Goal: Task Accomplishment & Management: Manage account settings

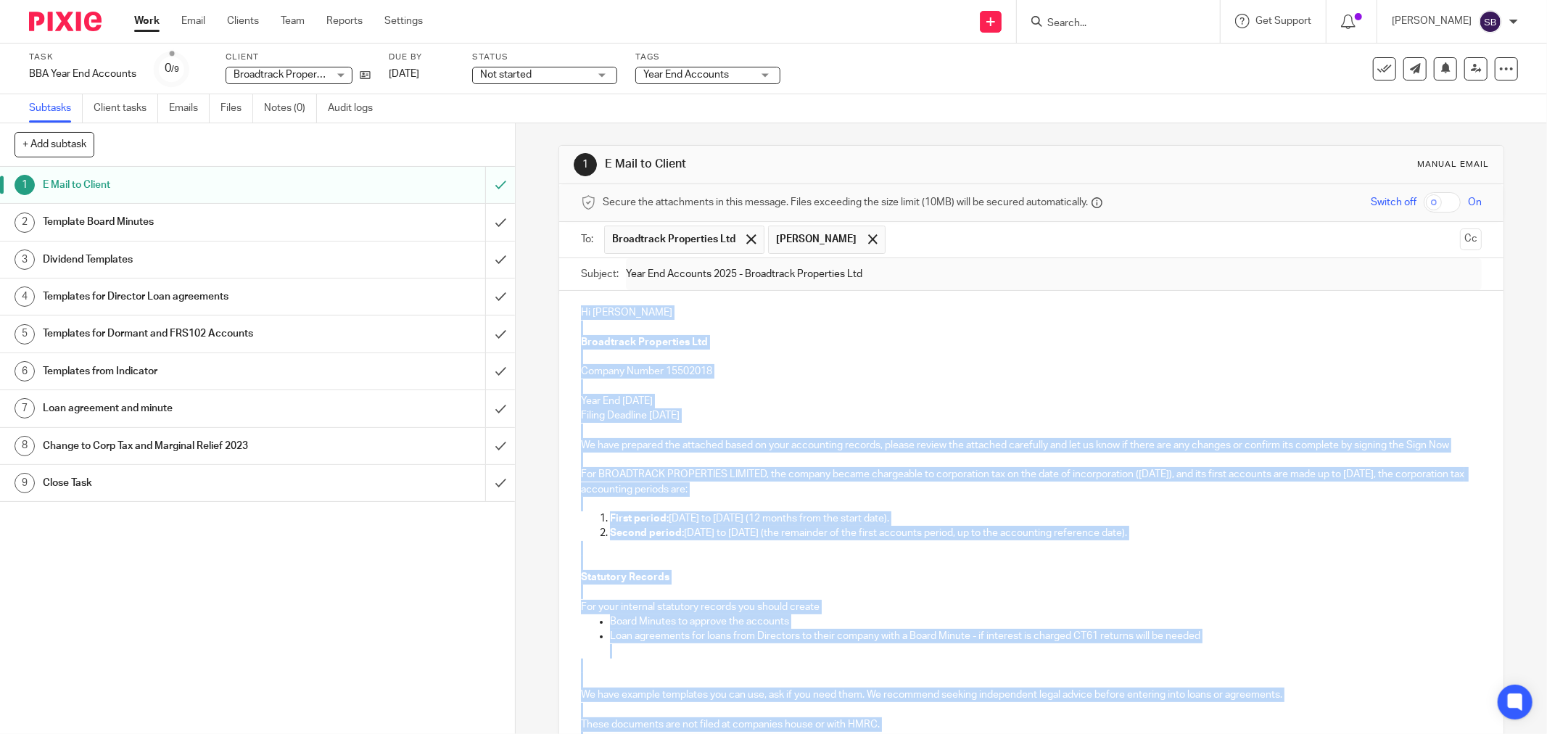
scroll to position [473, 0]
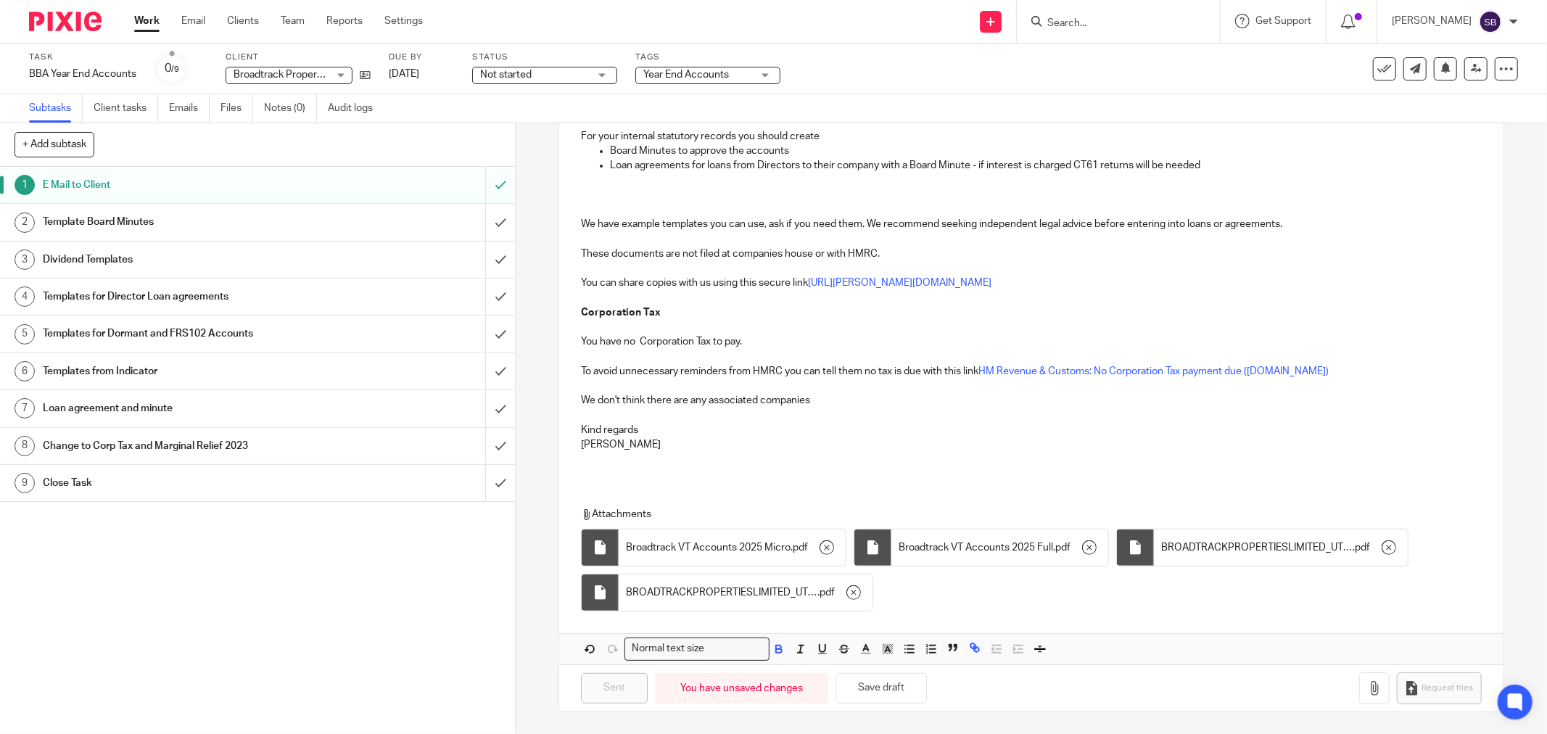
click at [1132, 19] on input "Search" at bounding box center [1111, 23] width 131 height 13
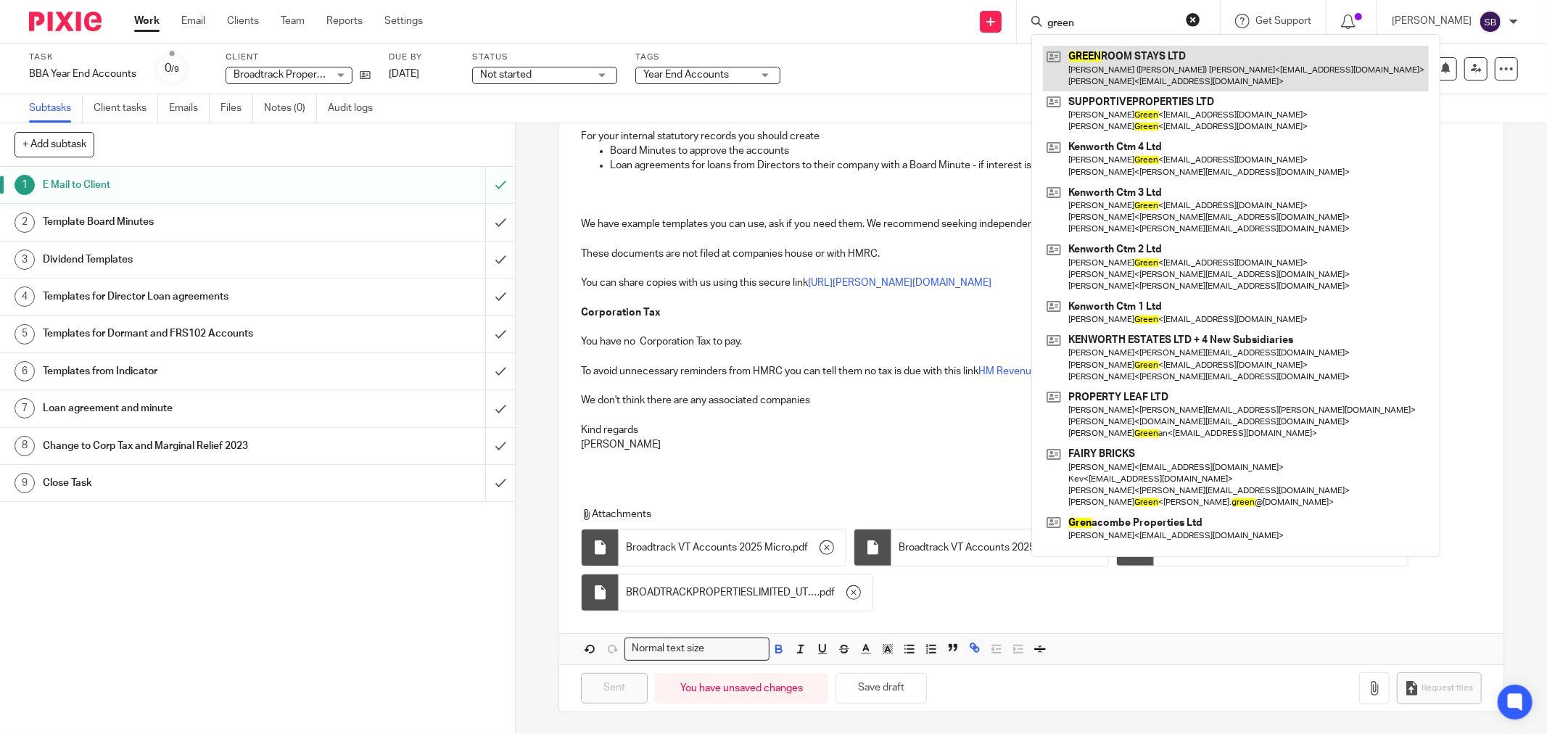
type input "green"
click at [1172, 63] on link at bounding box center [1236, 68] width 386 height 45
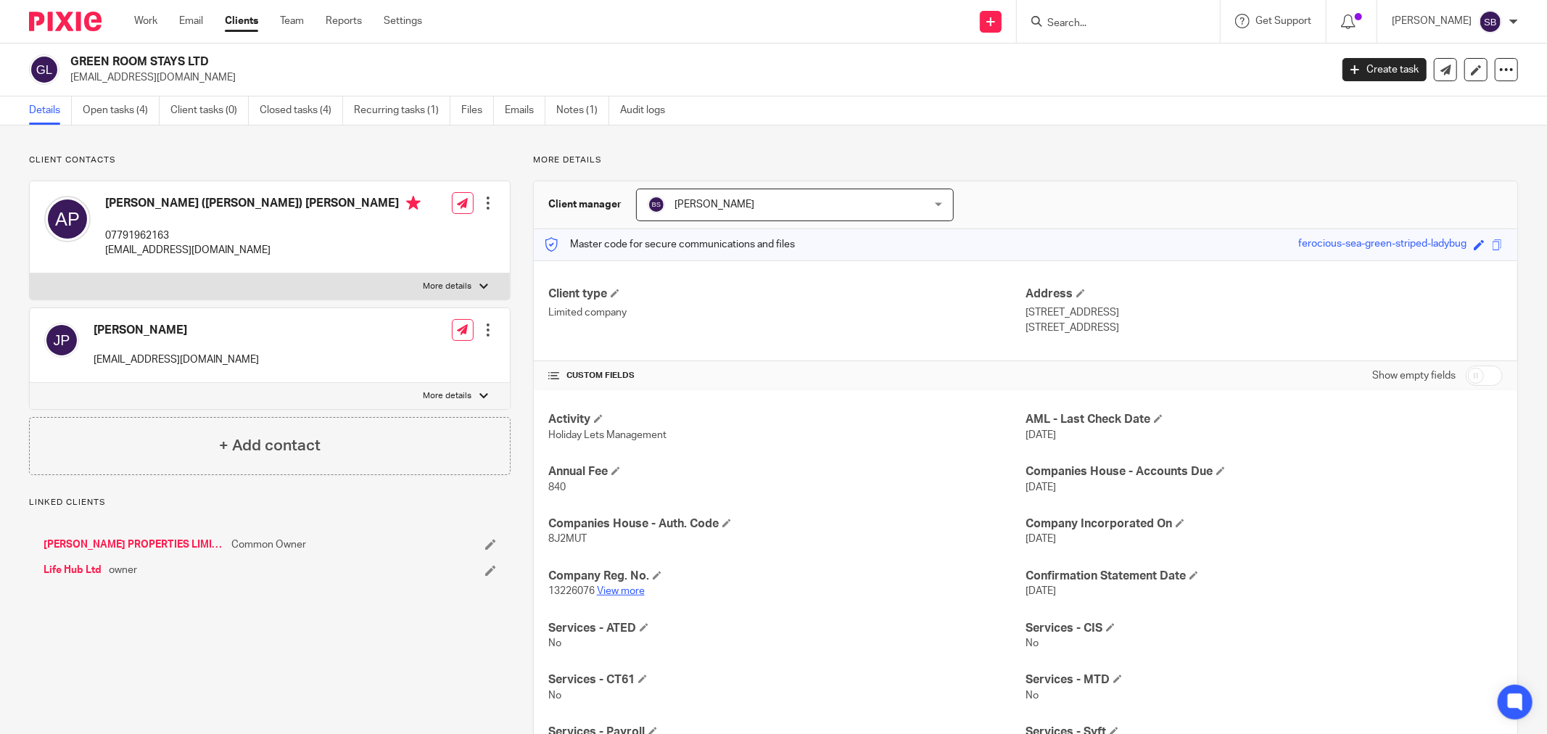
click at [601, 590] on link "View more" at bounding box center [621, 591] width 48 height 10
click at [1354, 76] on link "Create task" at bounding box center [1385, 69] width 84 height 23
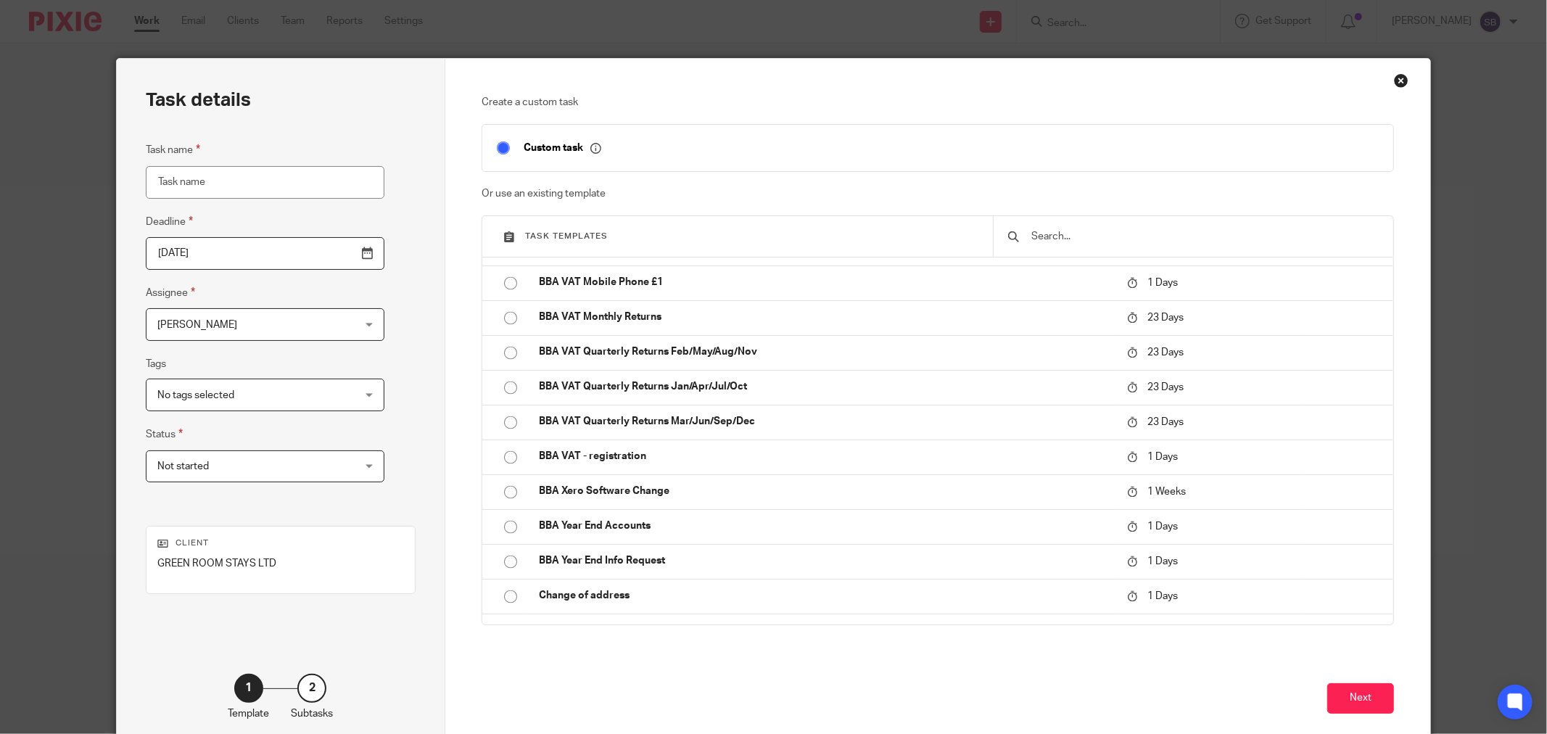
scroll to position [2659, 0]
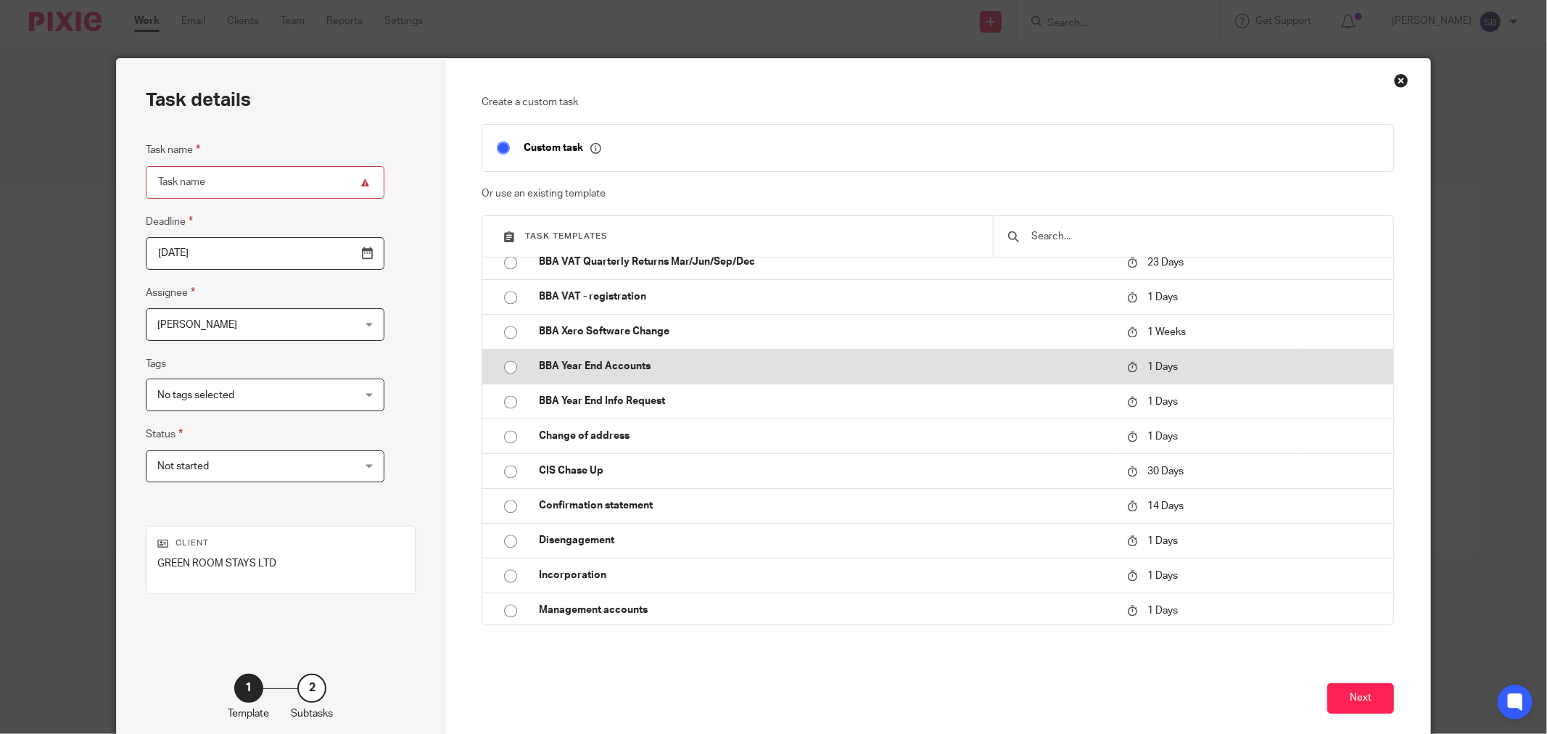
click at [625, 363] on p "BBA Year End Accounts" at bounding box center [826, 366] width 574 height 15
type input "2025-09-21"
type input "BBA Year End Accounts"
checkbox input "false"
radio input "true"
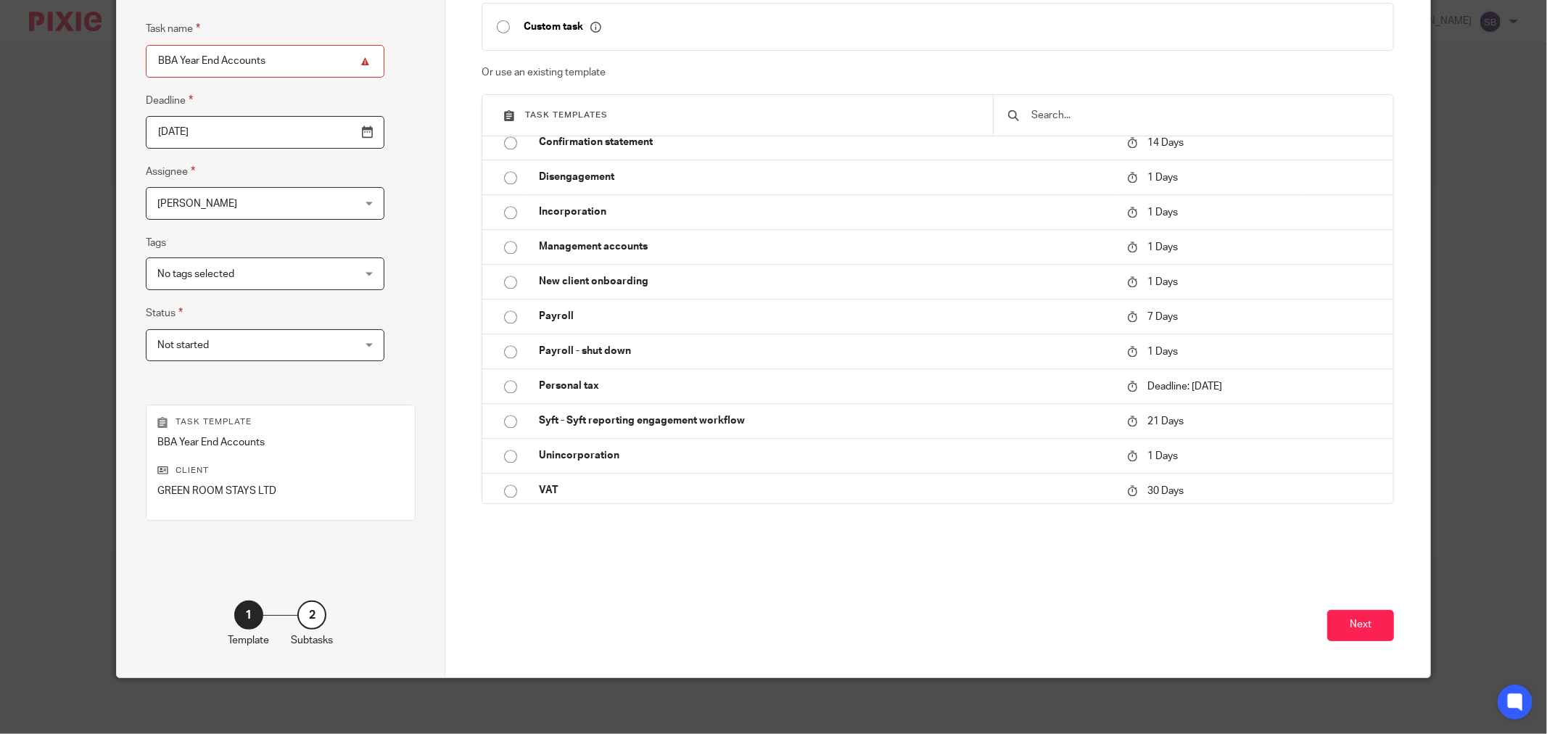
scroll to position [123, 0]
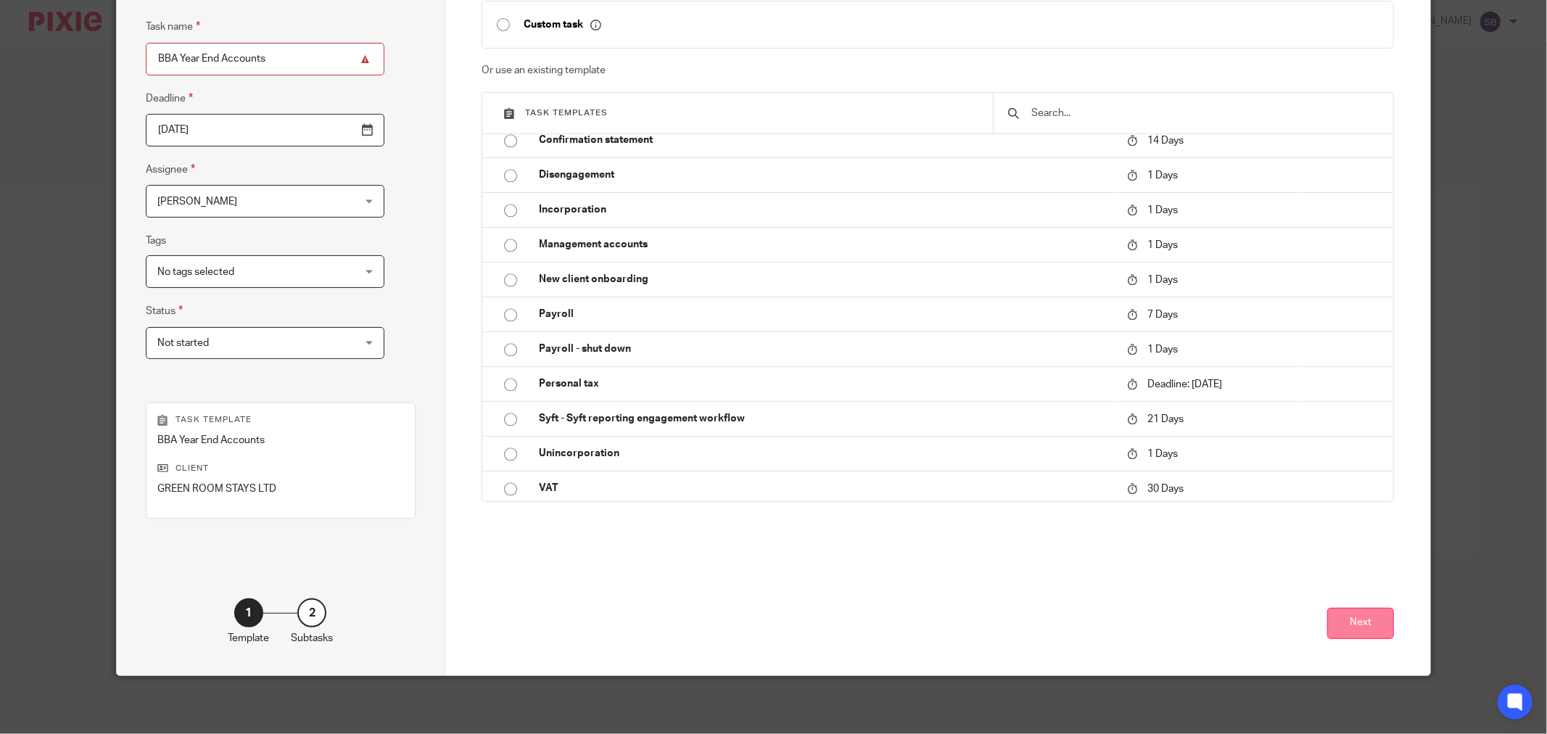
click at [1345, 615] on button "Next" at bounding box center [1360, 623] width 67 height 31
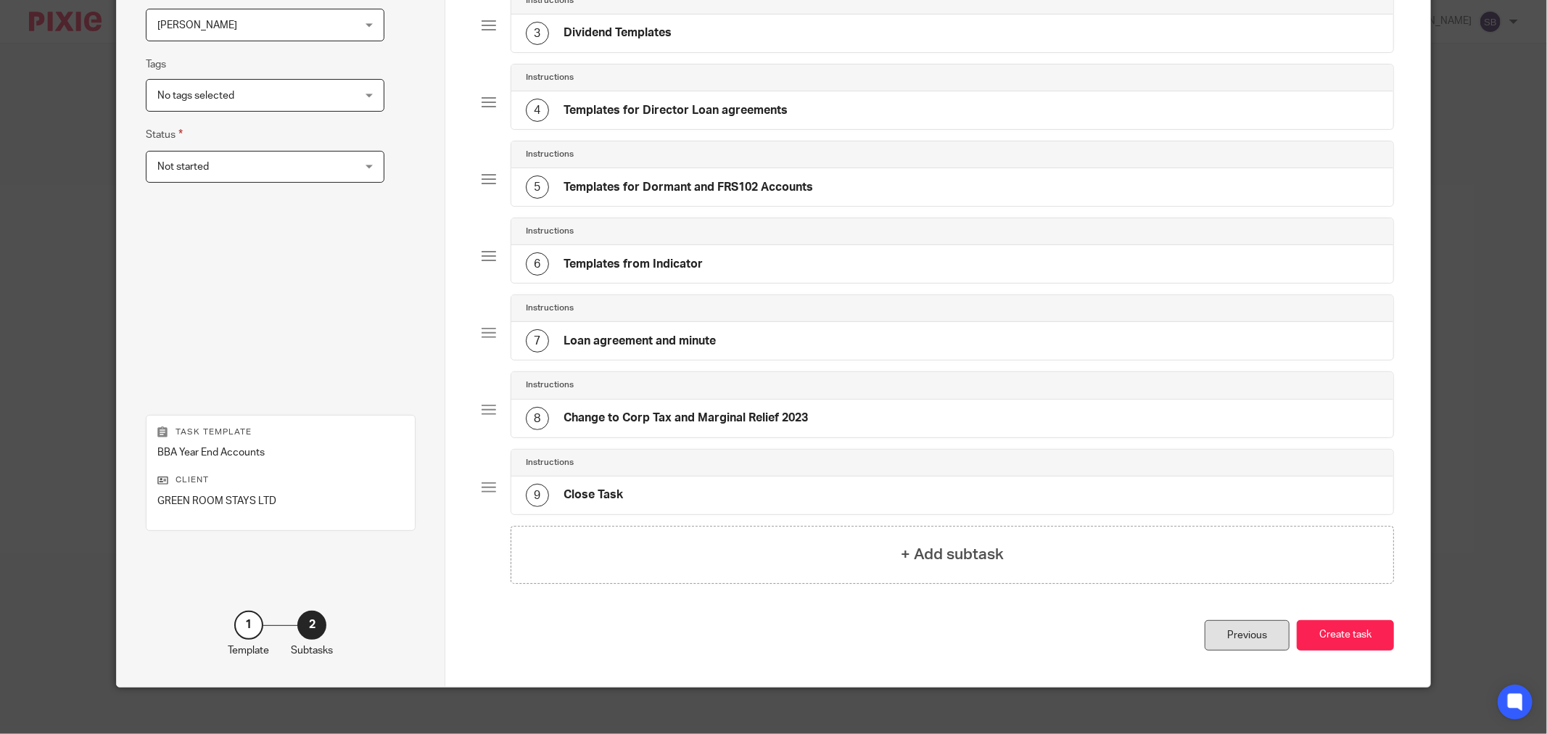
scroll to position [313, 0]
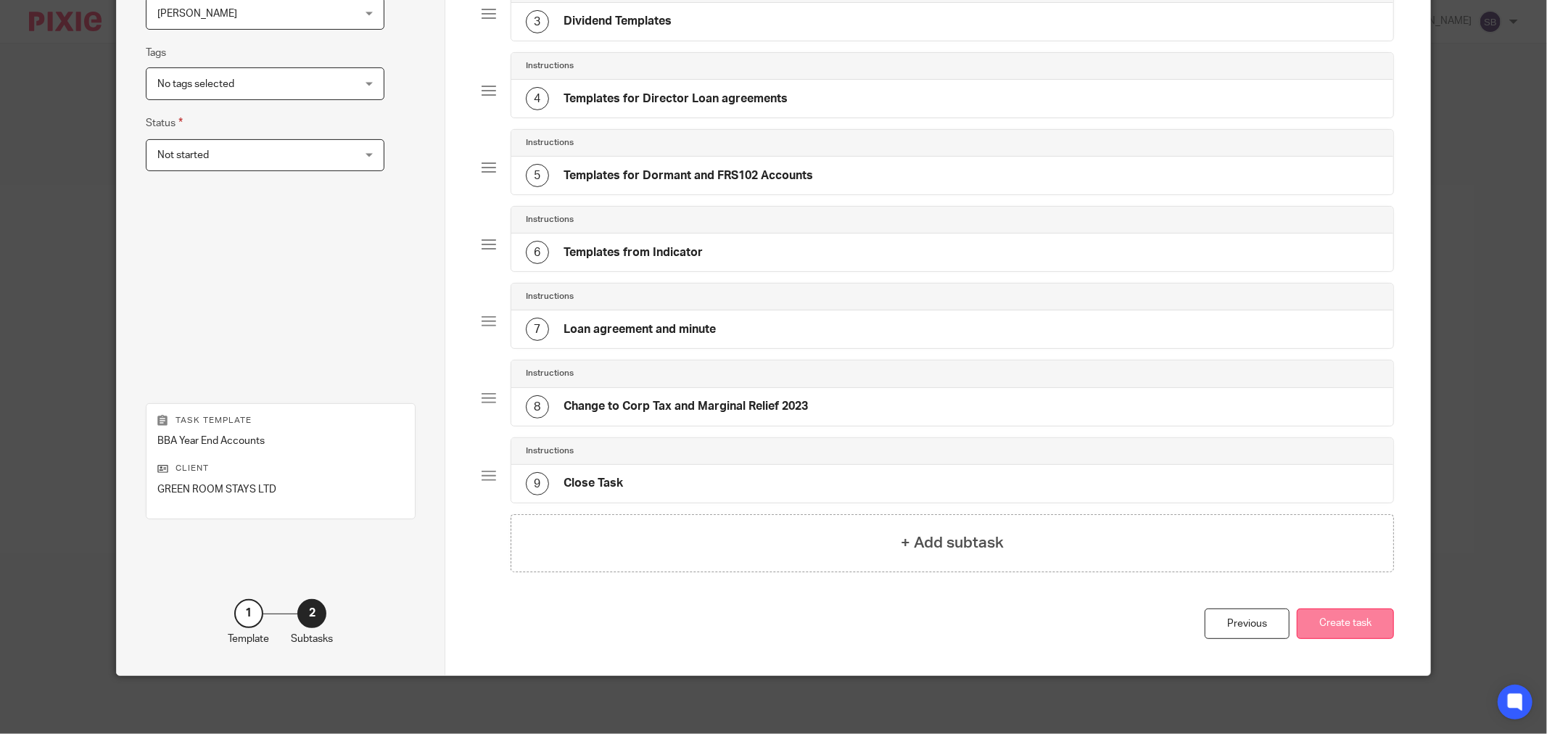
click at [1329, 617] on button "Create task" at bounding box center [1345, 624] width 97 height 31
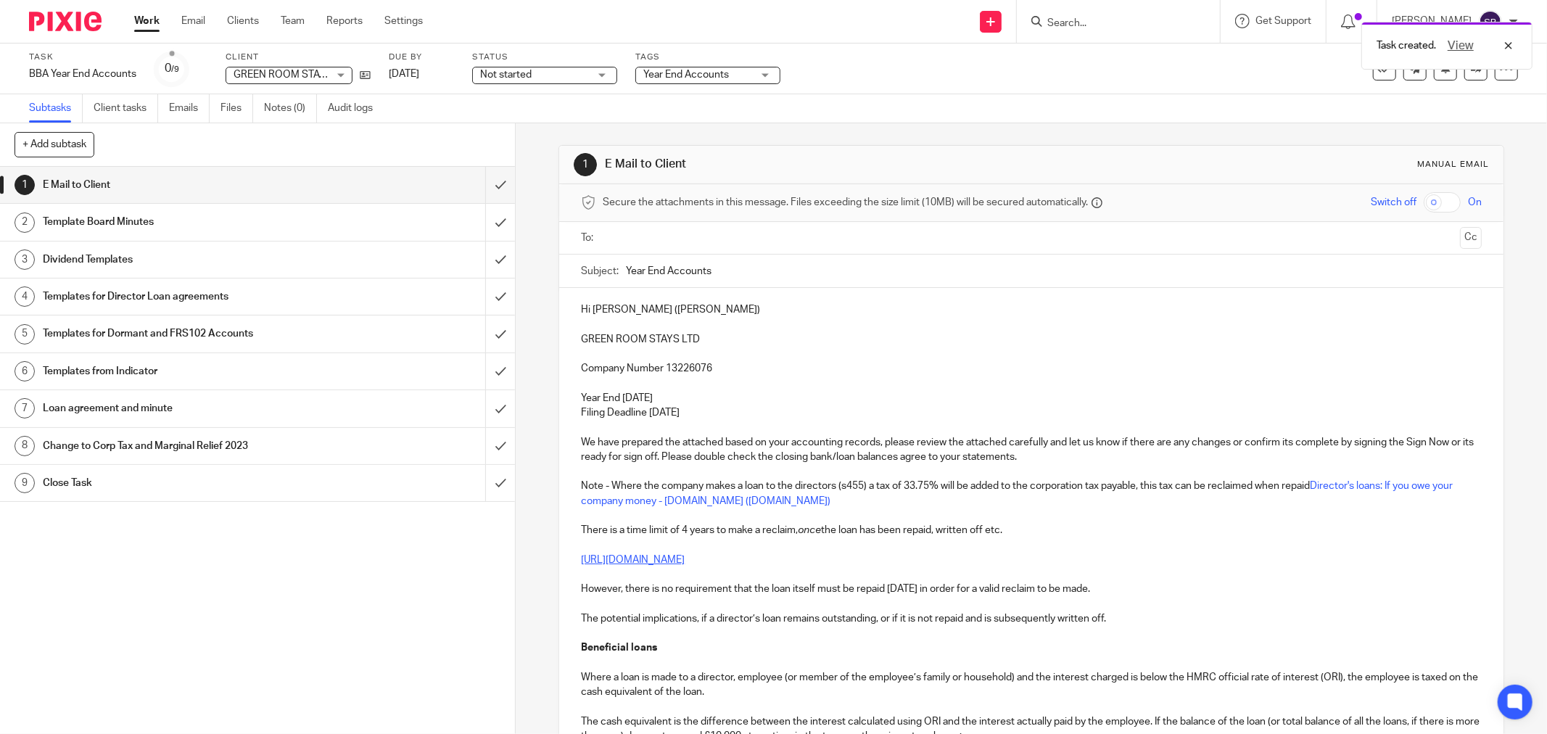
click at [663, 240] on input "text" at bounding box center [1031, 238] width 846 height 17
click at [810, 284] on input "Year End Accounts" at bounding box center [1054, 274] width 856 height 33
drag, startPoint x: 574, startPoint y: 342, endPoint x: 693, endPoint y: 342, distance: 118.2
copy p "GREEN ROOM STAYS LTD"
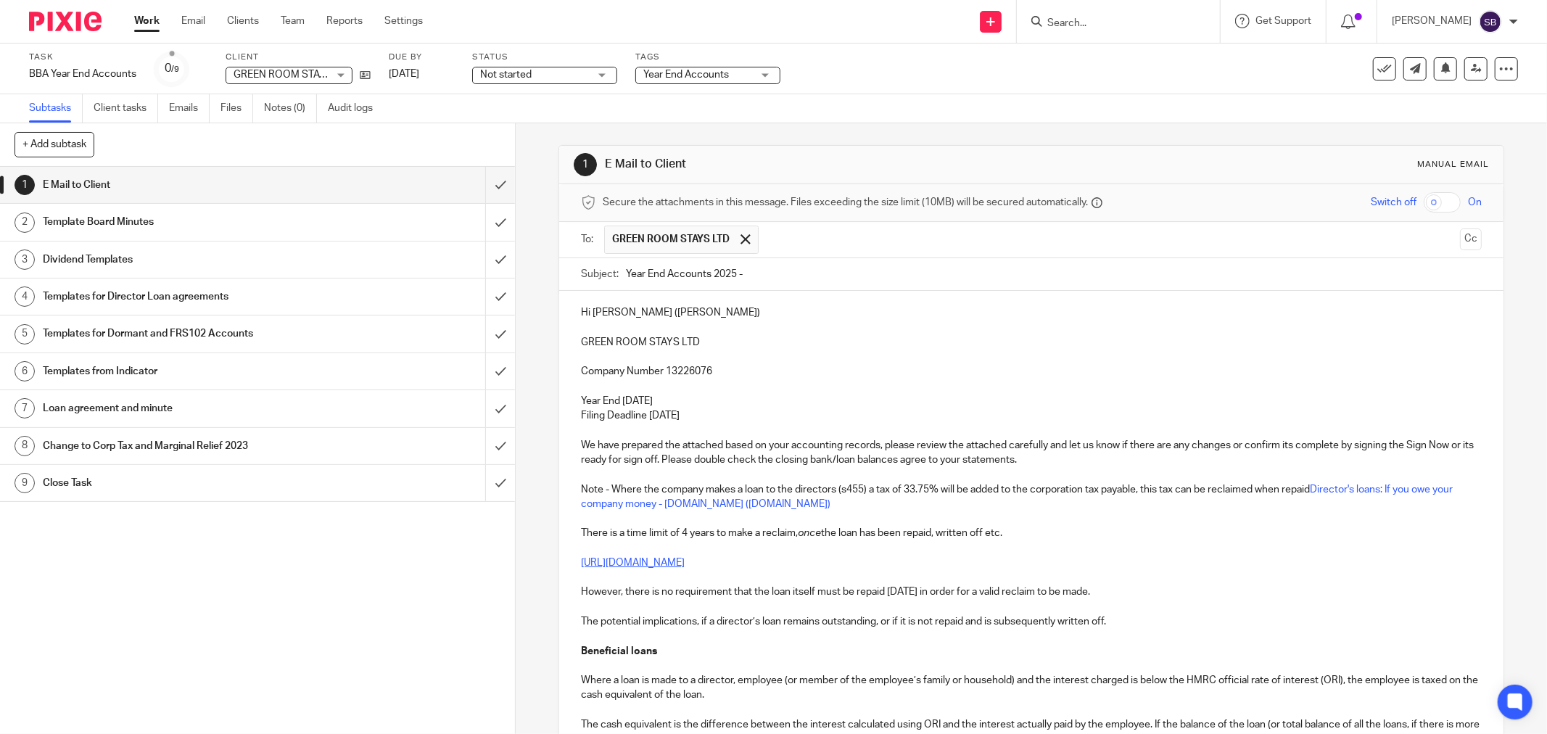
click at [867, 281] on input "Year End Accounts 2025 -" at bounding box center [1054, 274] width 856 height 33
paste input "GREEN ROOM STAYS LTD"
type input "Year End Accounts 2025 - GREEN ROOM STAYS LTD"
drag, startPoint x: 617, startPoint y: 314, endPoint x: 669, endPoint y: 309, distance: 52.5
click at [669, 309] on p "Hi Annie (Rhiannon)" at bounding box center [1031, 312] width 901 height 15
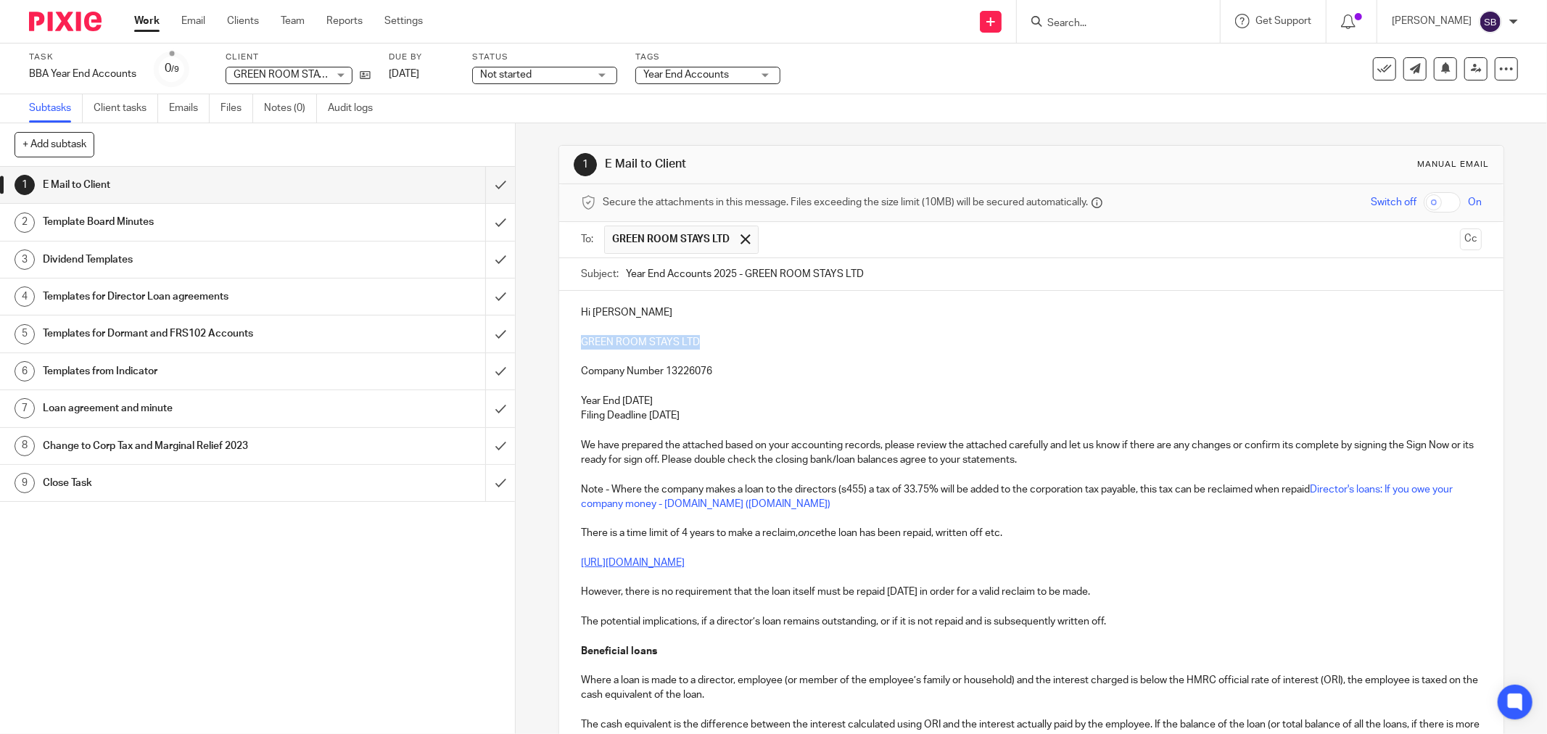
drag, startPoint x: 576, startPoint y: 344, endPoint x: 731, endPoint y: 339, distance: 155.3
click at [731, 339] on p "GREEN ROOM STAYS LTD" at bounding box center [1031, 342] width 901 height 15
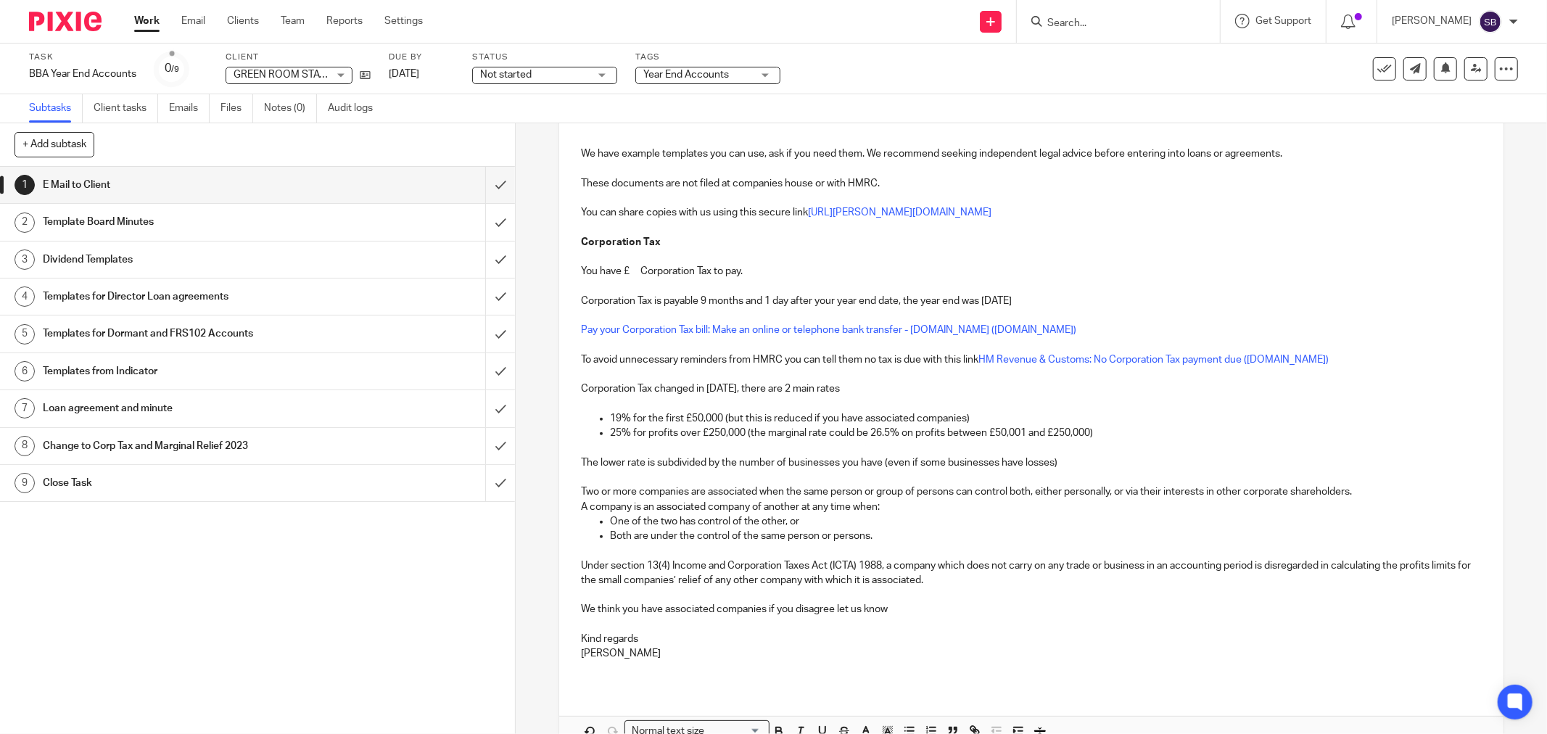
scroll to position [1242, 0]
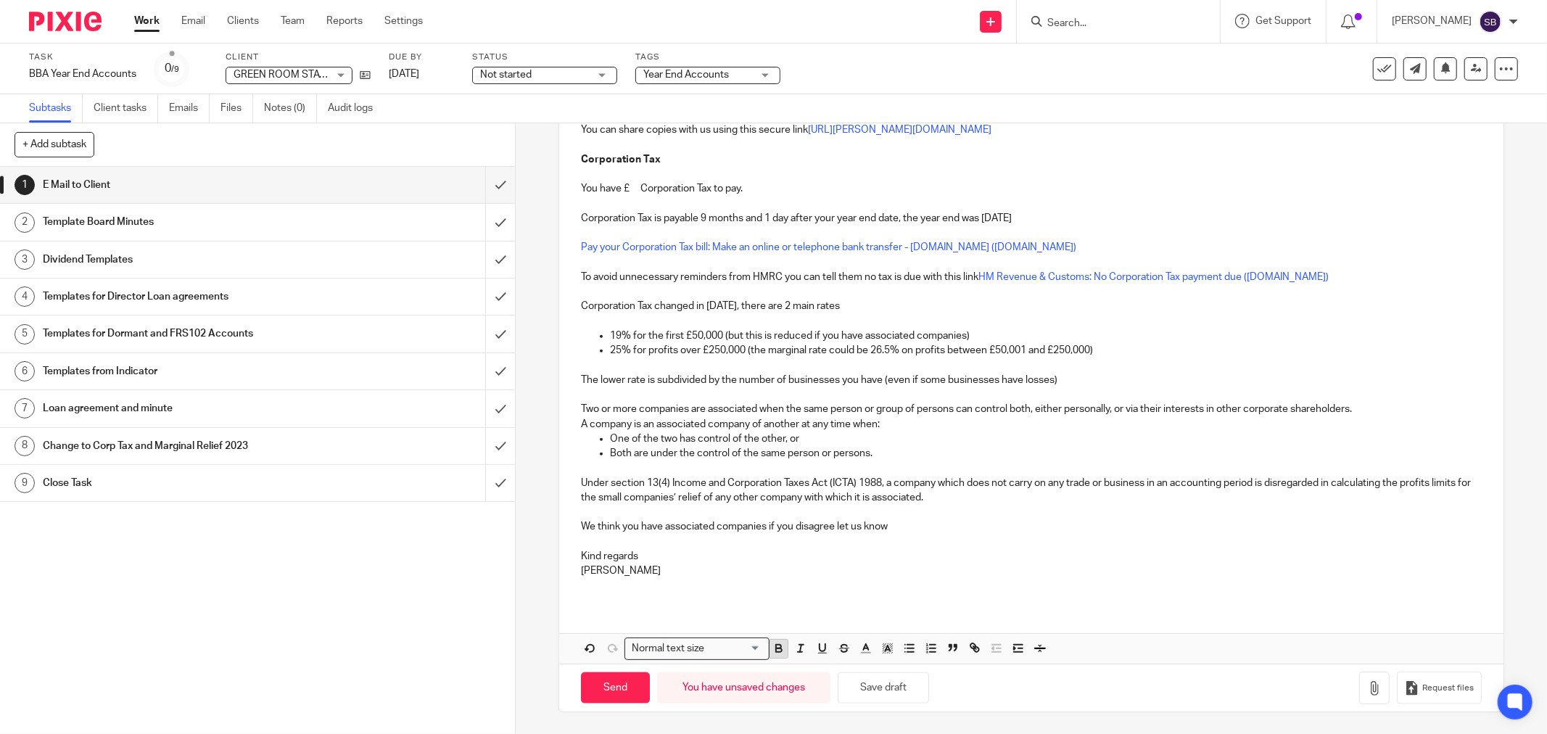
click at [772, 650] on icon "button" at bounding box center [778, 648] width 13 height 13
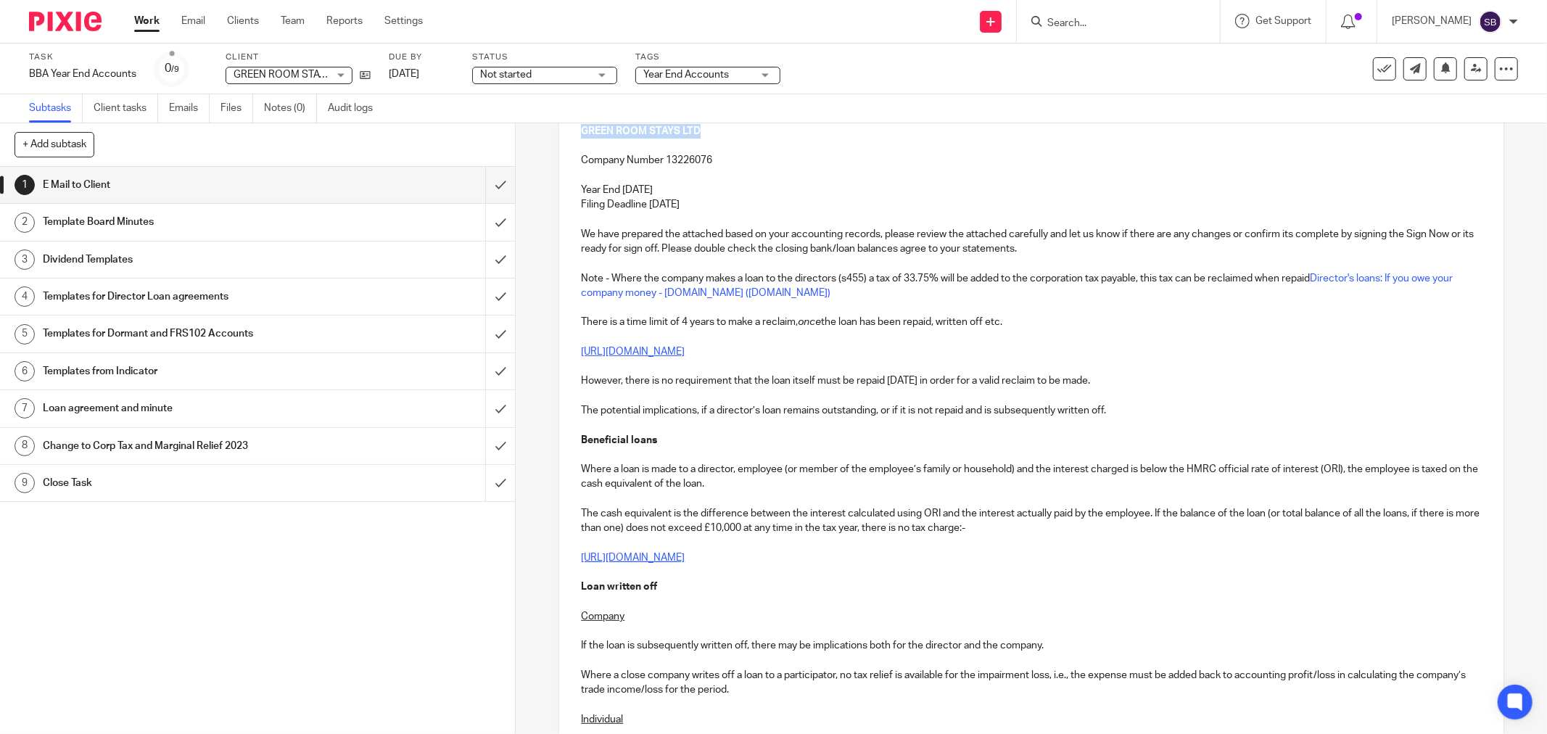
scroll to position [0, 0]
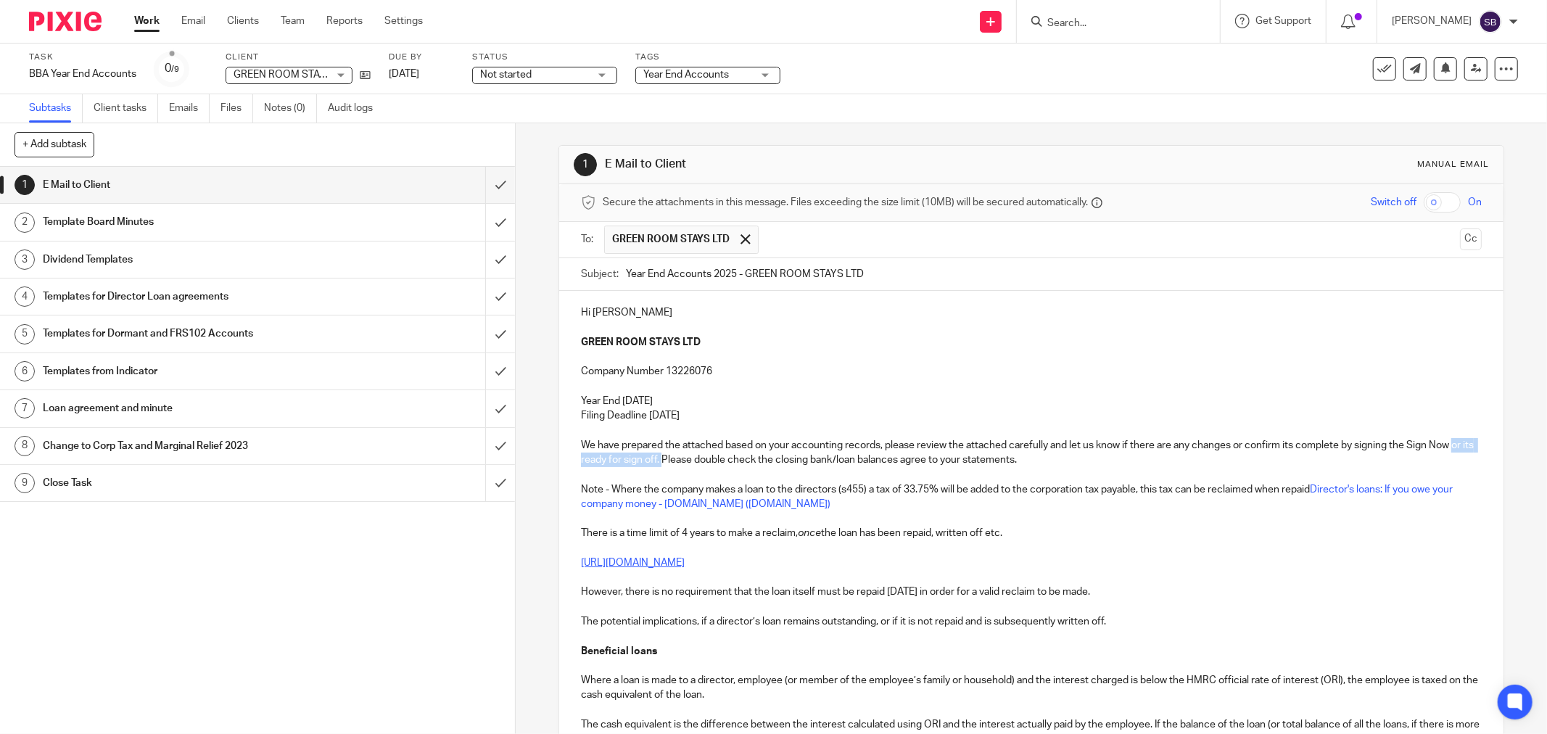
drag, startPoint x: 575, startPoint y: 461, endPoint x: 683, endPoint y: 464, distance: 108.1
click at [749, 461] on p "We have prepared the attached based on your accounting records, please review t…" at bounding box center [1031, 453] width 901 height 30
click at [791, 461] on p "We have prepared the attached based on your accounting records, please review t…" at bounding box center [1031, 453] width 901 height 30
click at [815, 462] on p "We have prepared the attached based on your accounting records, please review t…" at bounding box center [1031, 453] width 901 height 30
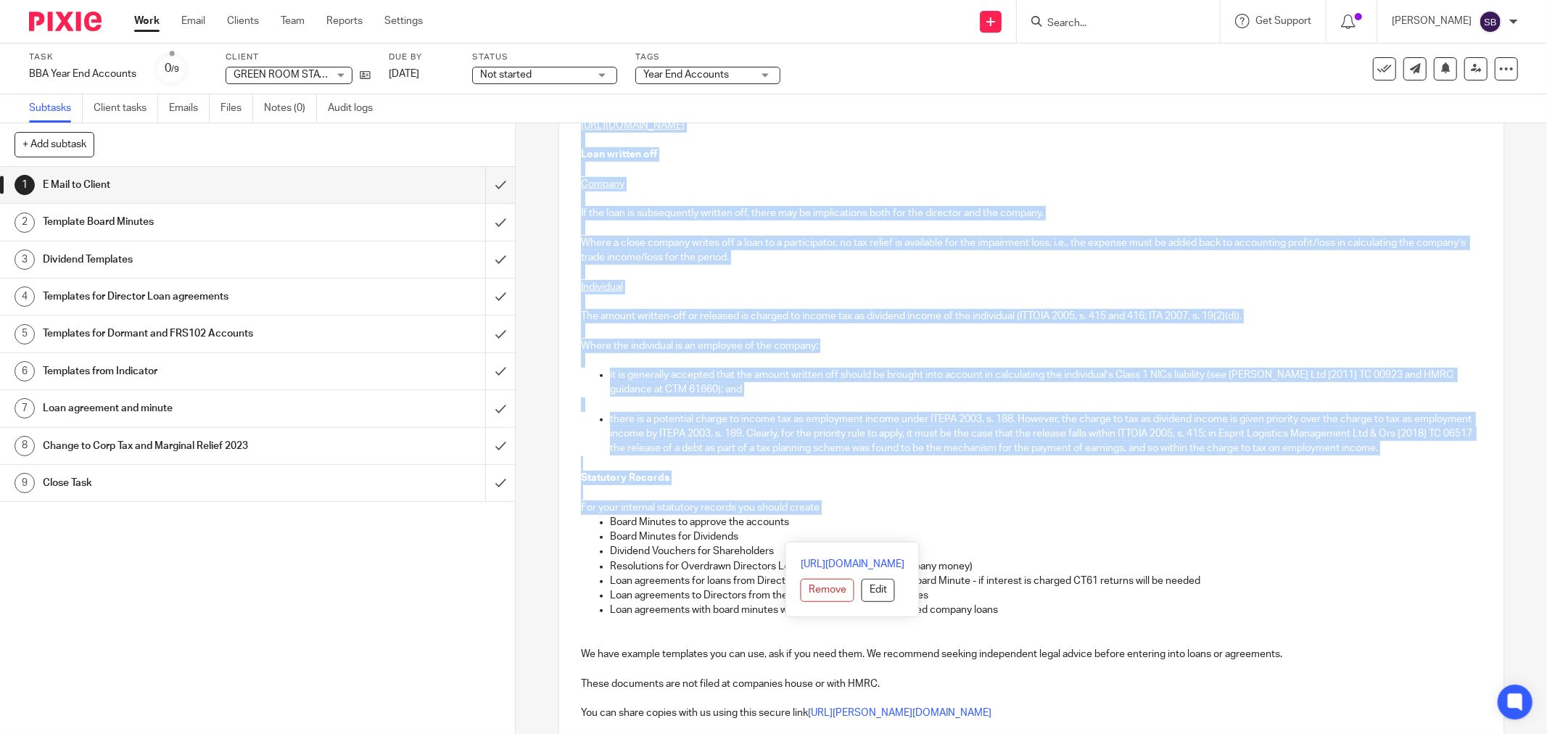
scroll to position [644, 0]
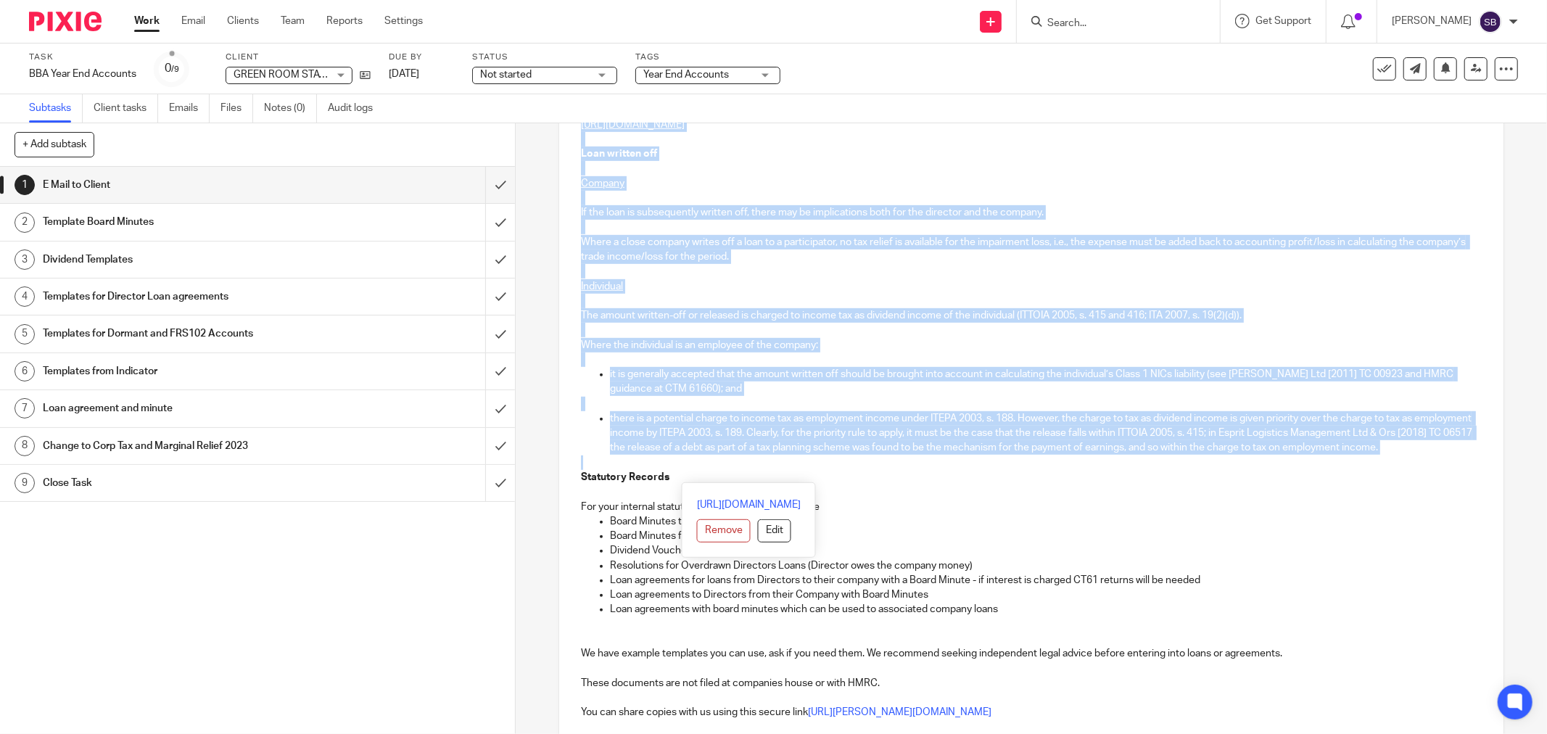
drag, startPoint x: 950, startPoint y: 459, endPoint x: 959, endPoint y: 466, distance: 11.3
click at [955, 470] on div "Hi Annie GREEN ROOM STAYS LTD Company Number 13226076 Year End 28 Feb 2025 Fili…" at bounding box center [1031, 416] width 944 height 1539
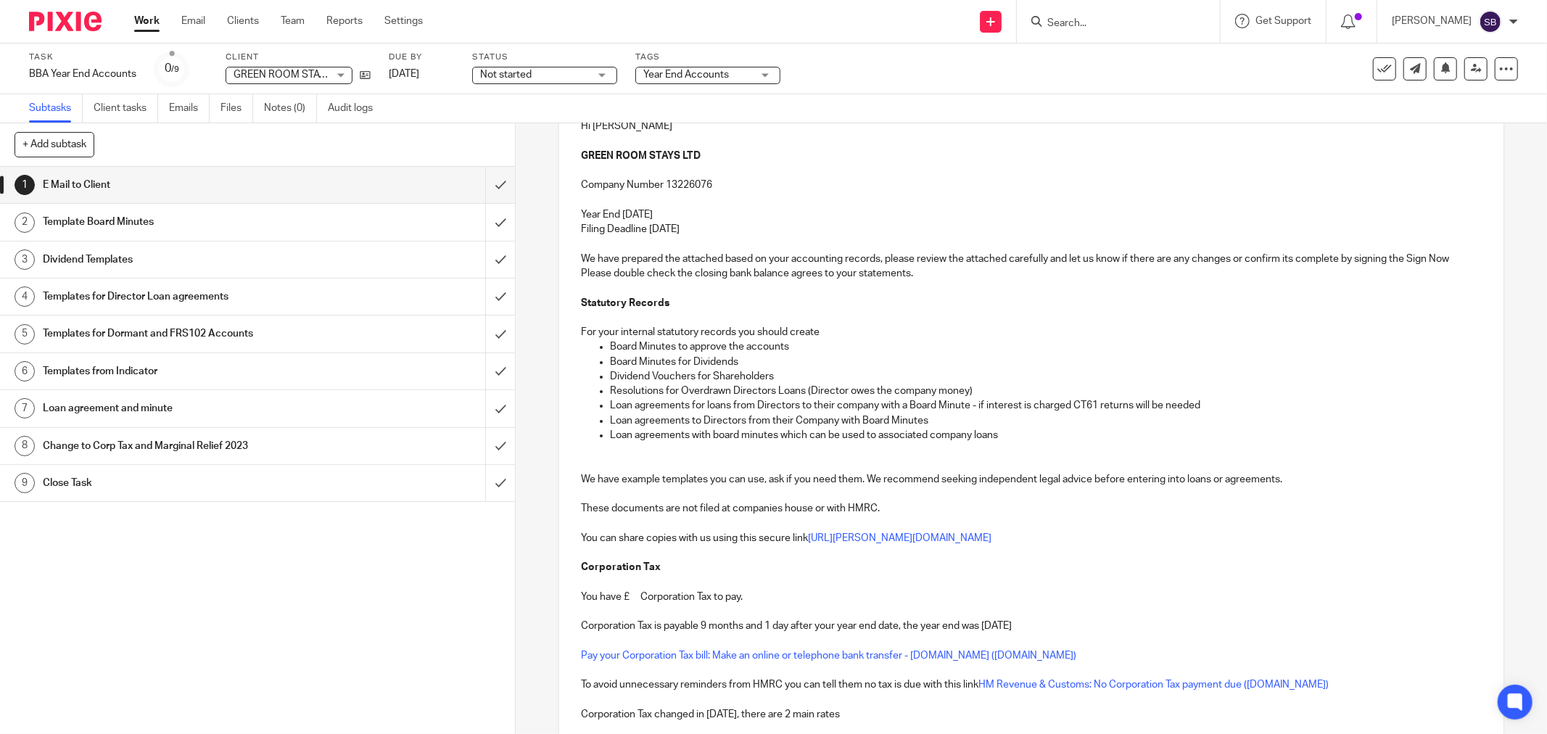
scroll to position [242, 0]
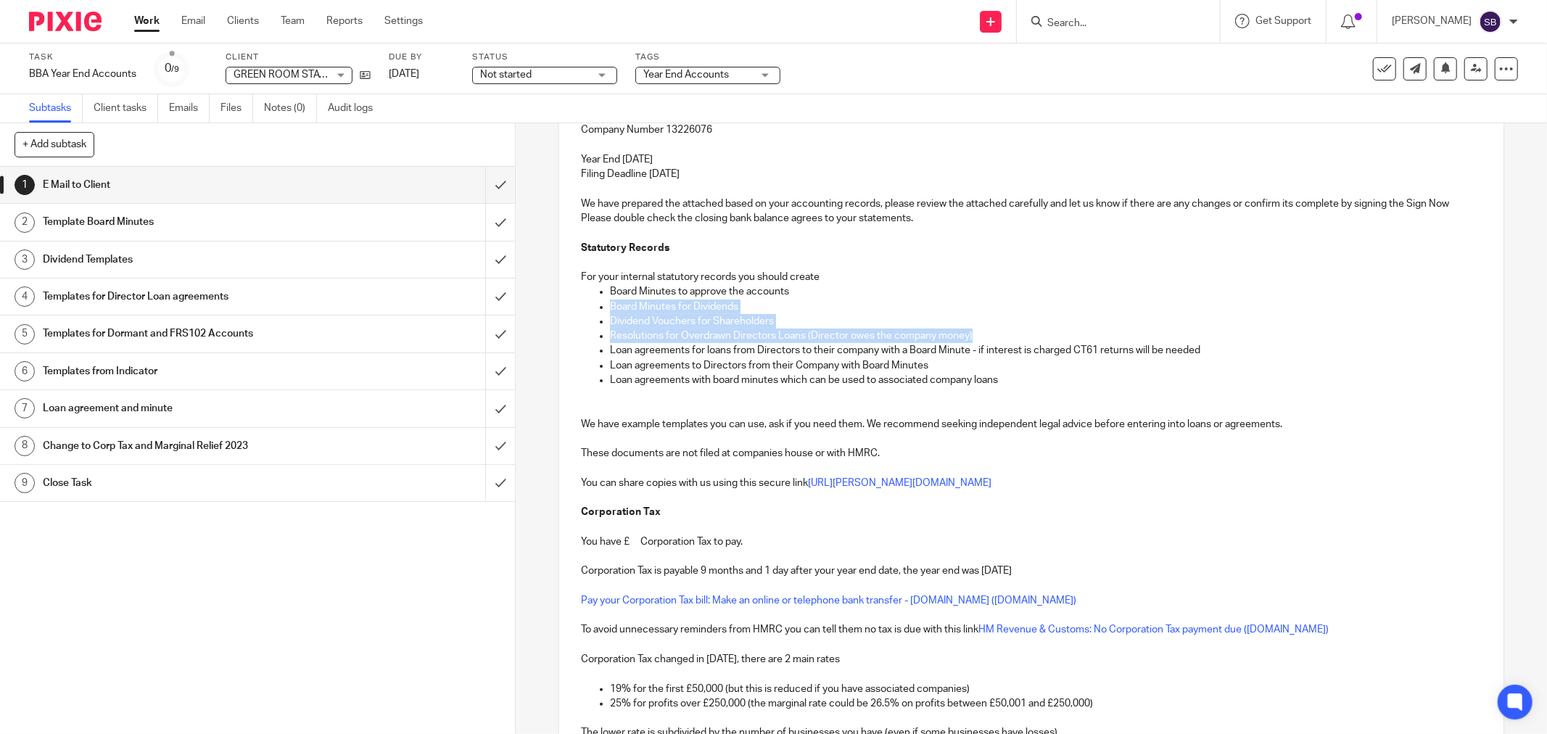
drag, startPoint x: 604, startPoint y: 302, endPoint x: 1042, endPoint y: 337, distance: 438.7
click at [1042, 337] on ul "Board Minutes to approve the accounts Board Minutes for Dividends Dividend Vouc…" at bounding box center [1031, 335] width 901 height 103
click at [1023, 321] on p "Dividend Vouchers for Shareholders" at bounding box center [1046, 321] width 872 height 15
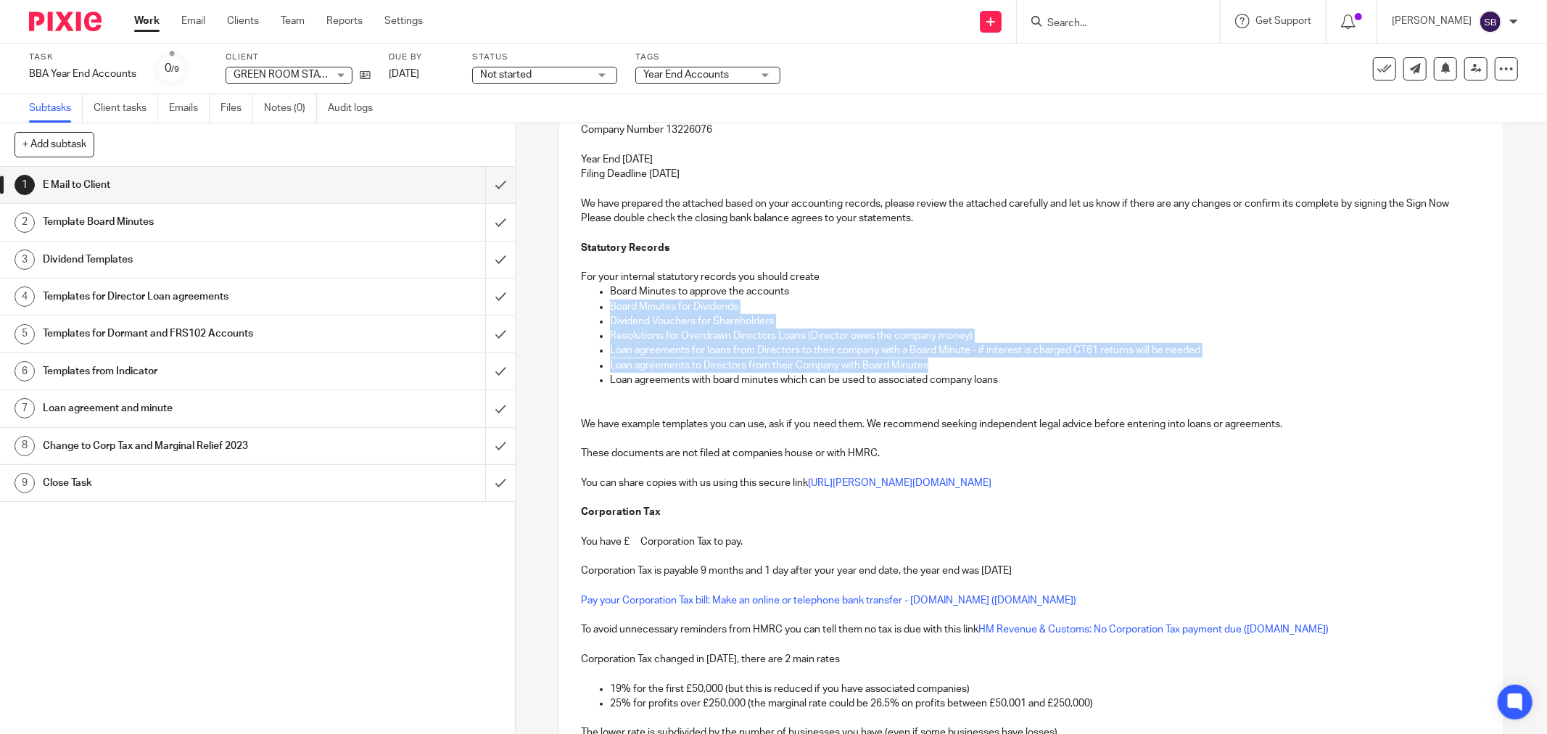
drag, startPoint x: 603, startPoint y: 305, endPoint x: 1100, endPoint y: 370, distance: 501.8
click at [1097, 371] on ul "Board Minutes to approve the accounts Board Minutes for Dividends Dividend Vouc…" at bounding box center [1031, 335] width 901 height 103
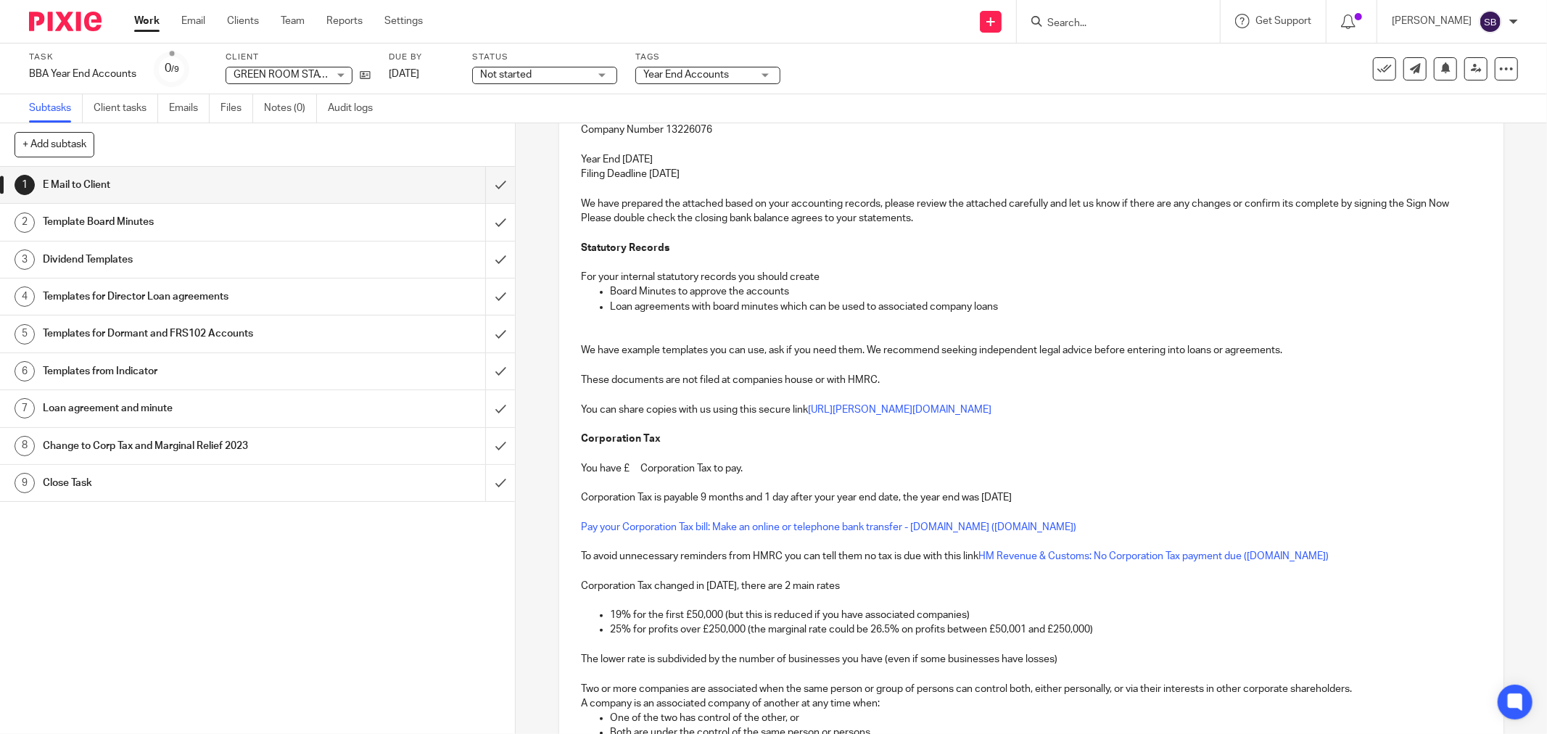
click at [625, 473] on p "You have £ Corporation Tax to pay." at bounding box center [1031, 468] width 901 height 15
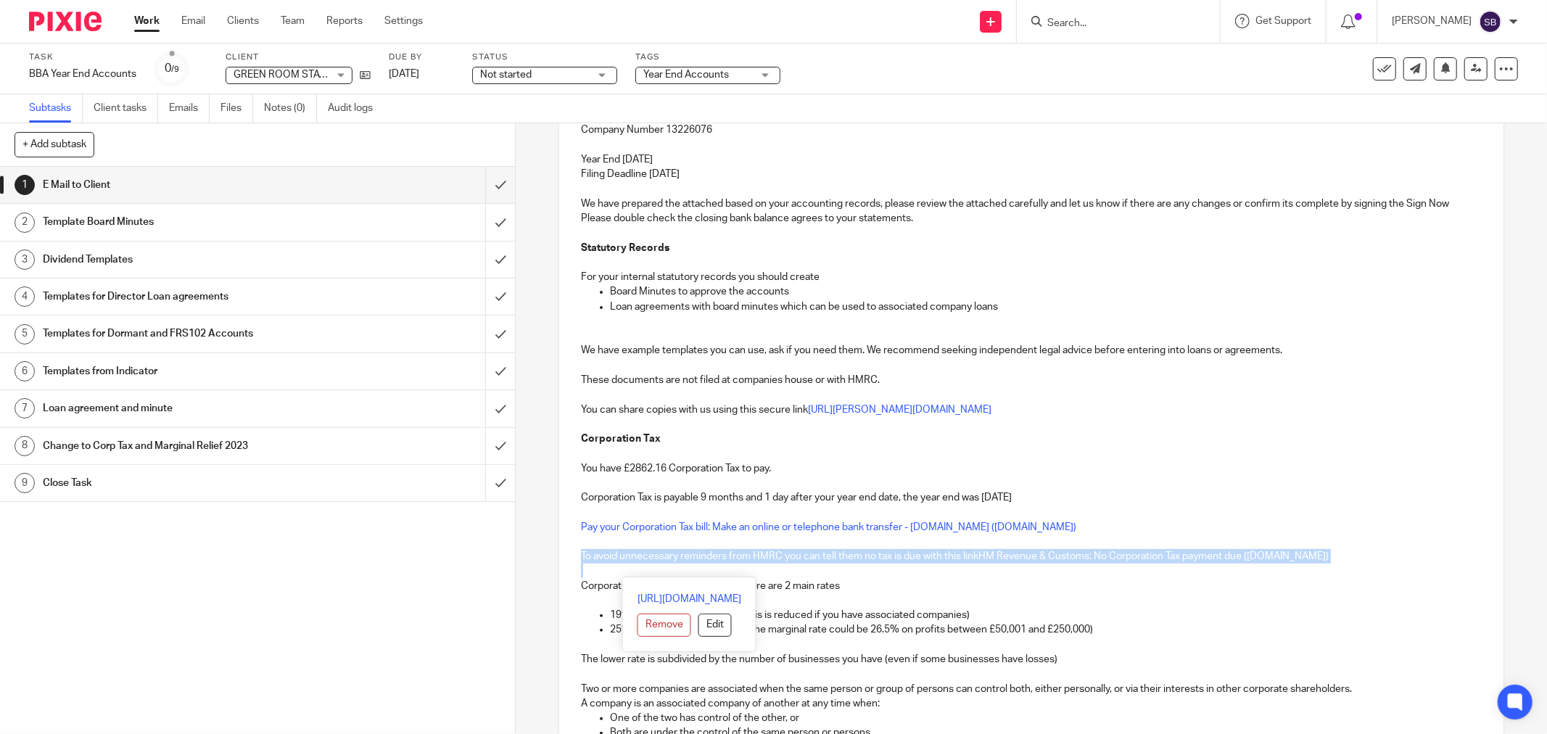
drag, startPoint x: 574, startPoint y: 556, endPoint x: 1435, endPoint y: 566, distance: 860.3
click at [1435, 566] on div "Hi Annie GREEN ROOM STAYS LTD Company Number 13226076 Year End 28 Feb 2025 Fili…" at bounding box center [1031, 466] width 944 height 834
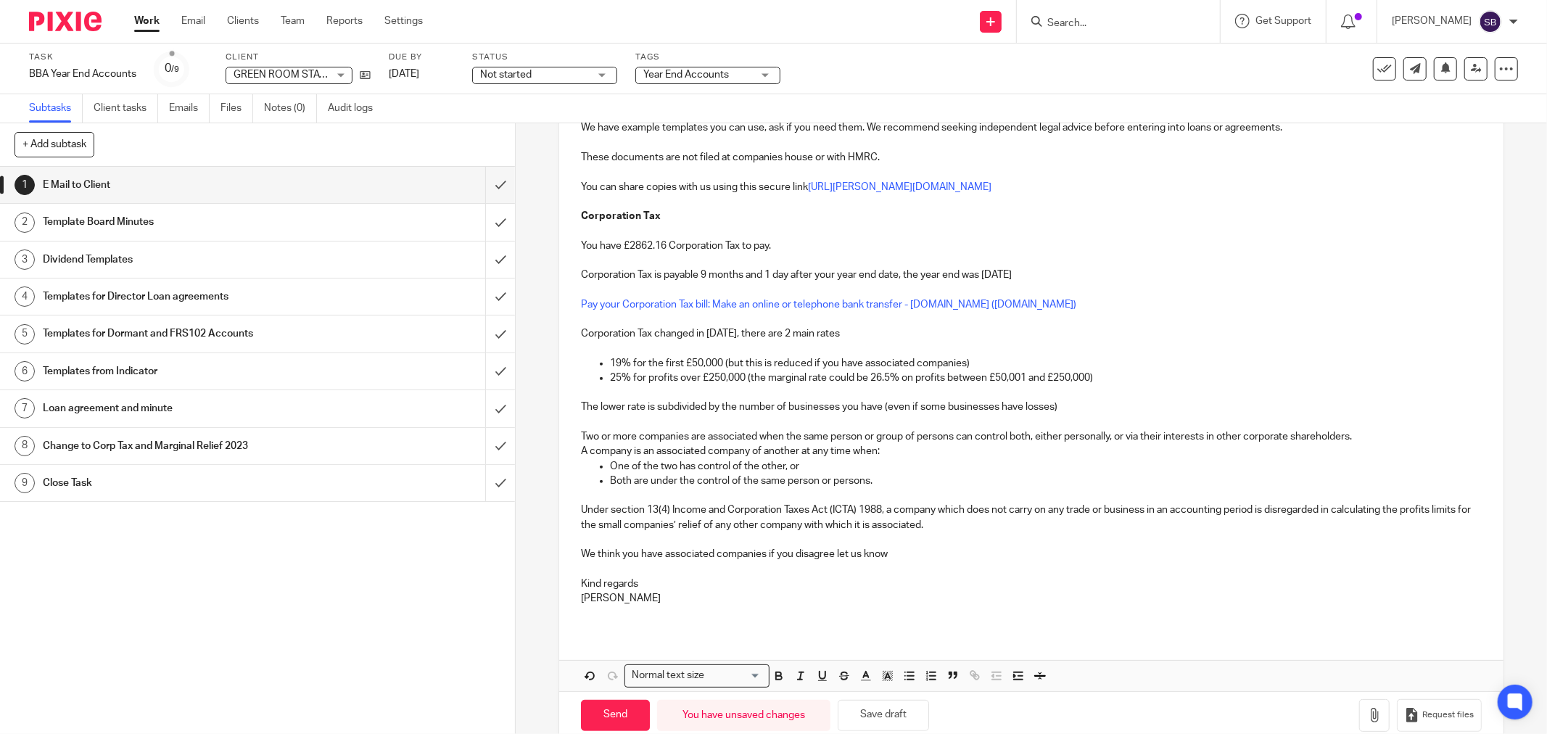
scroll to position [483, 0]
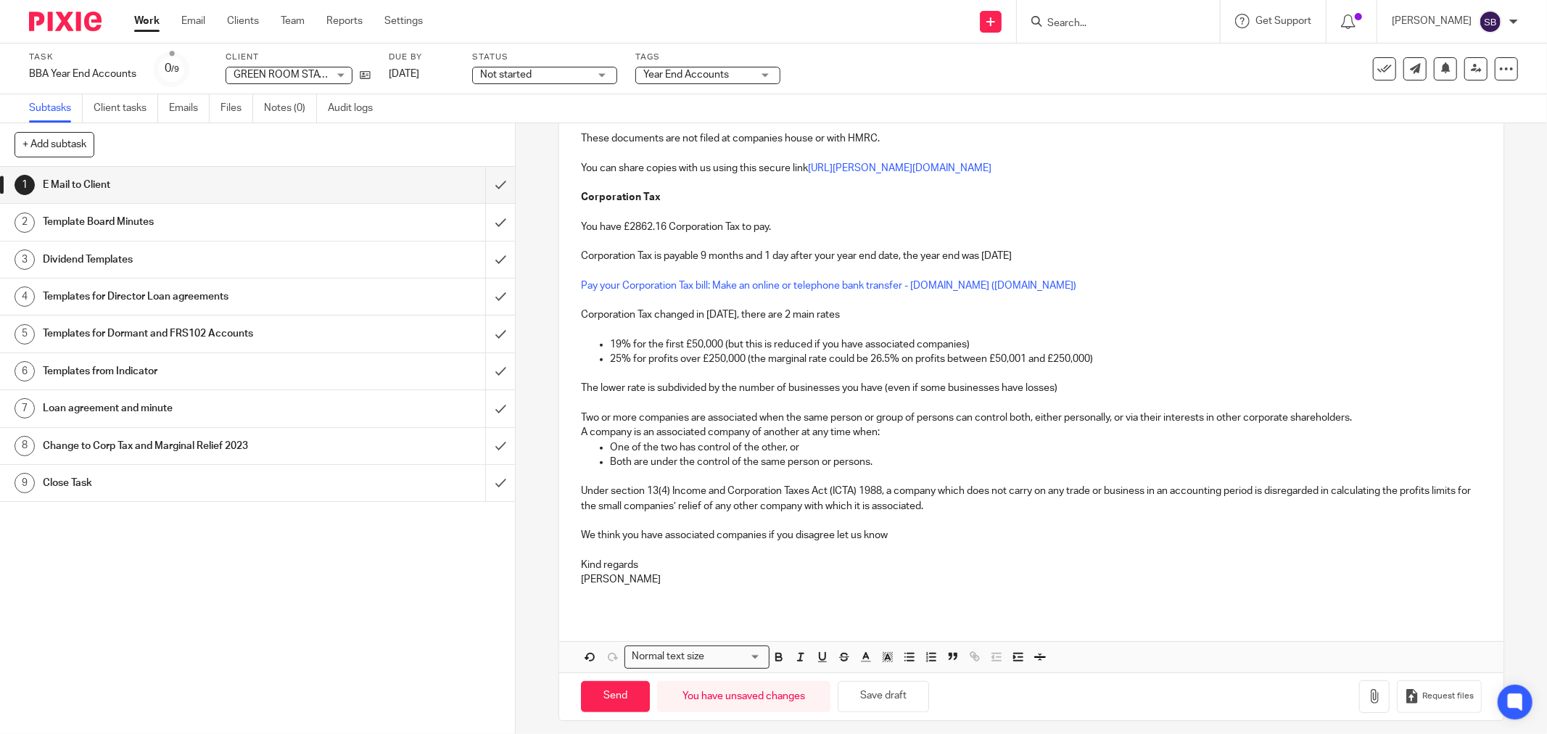
click at [659, 541] on p "We think you have associated companies if you disagree let us know" at bounding box center [1031, 535] width 901 height 15
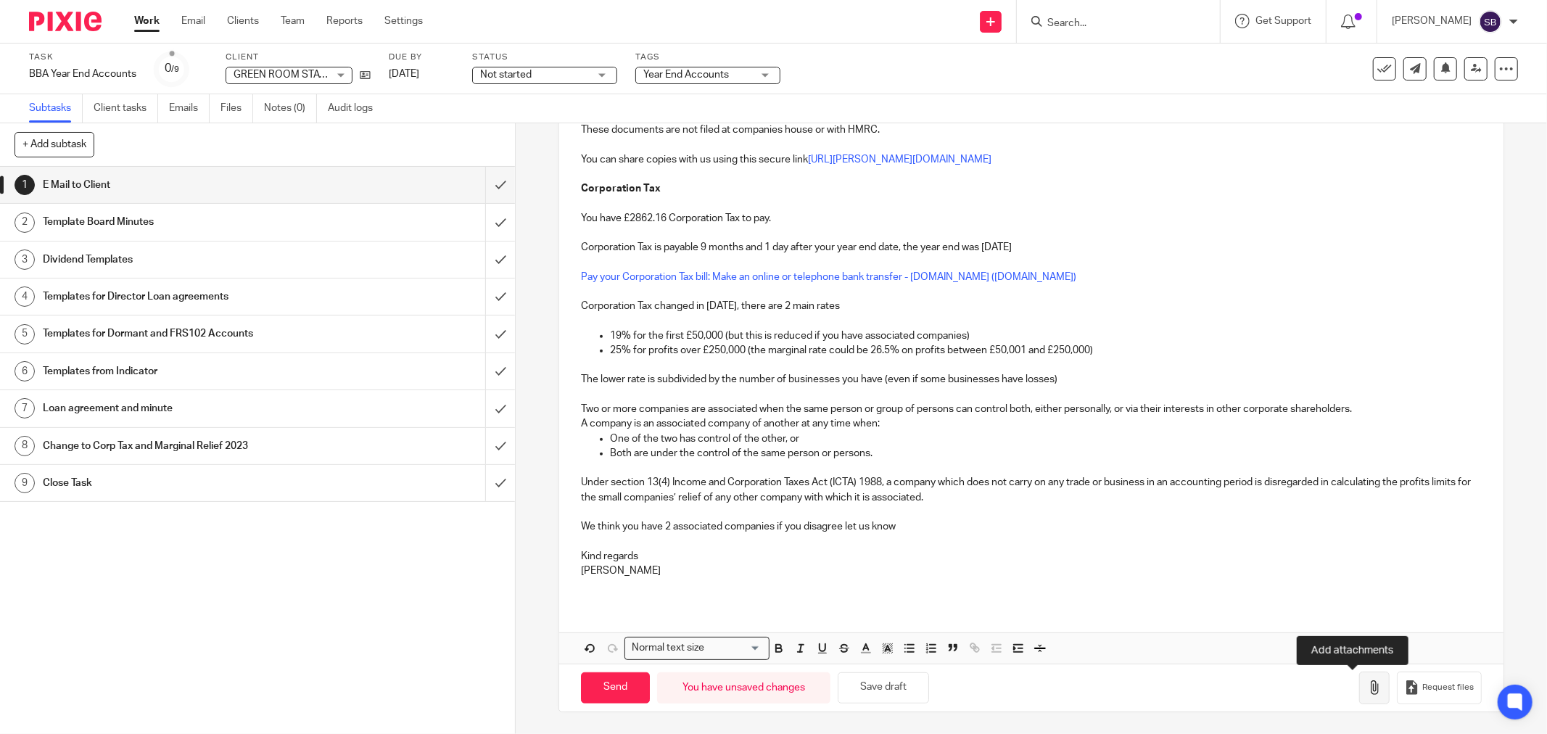
click at [1367, 691] on icon "button" at bounding box center [1374, 687] width 15 height 15
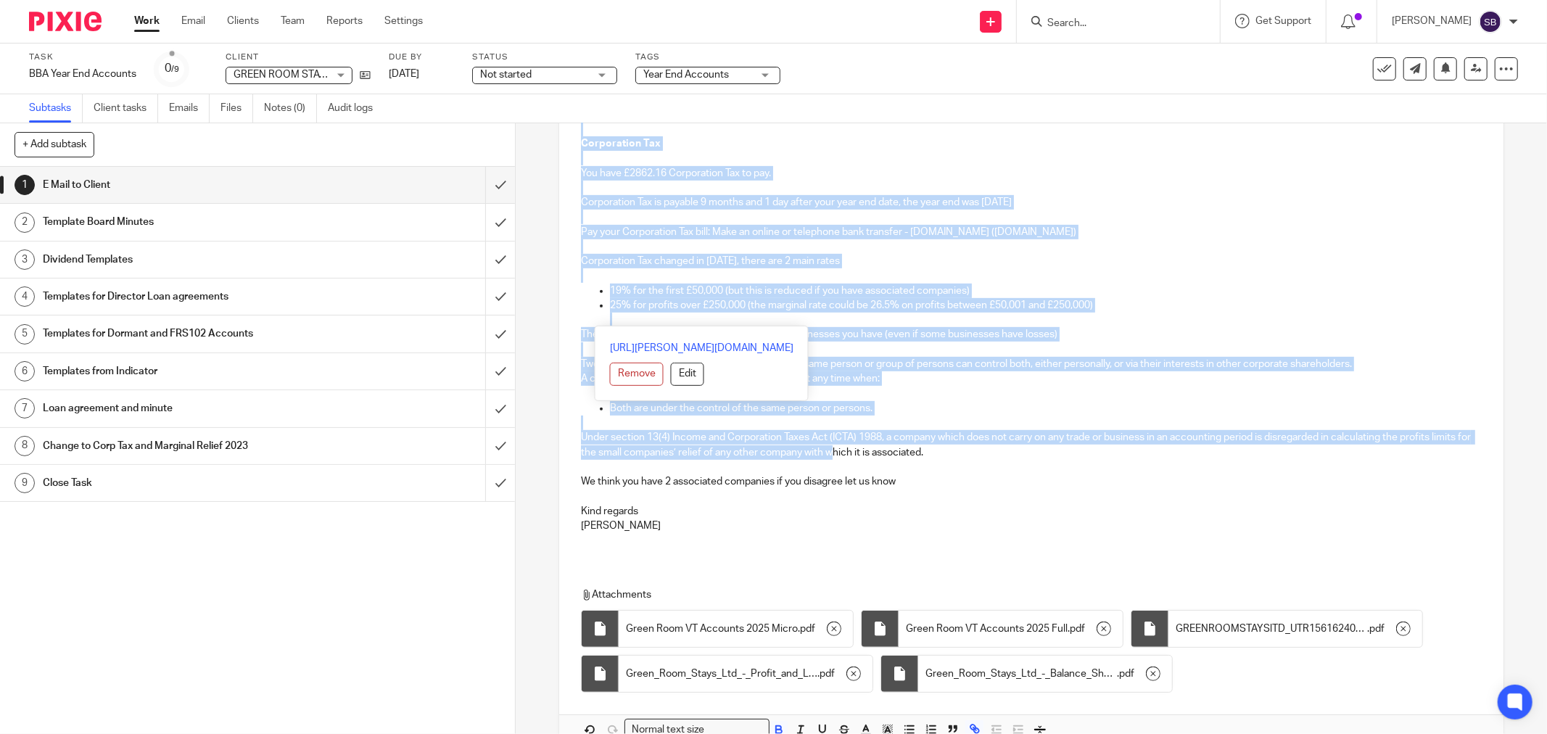
scroll to position [654, 0]
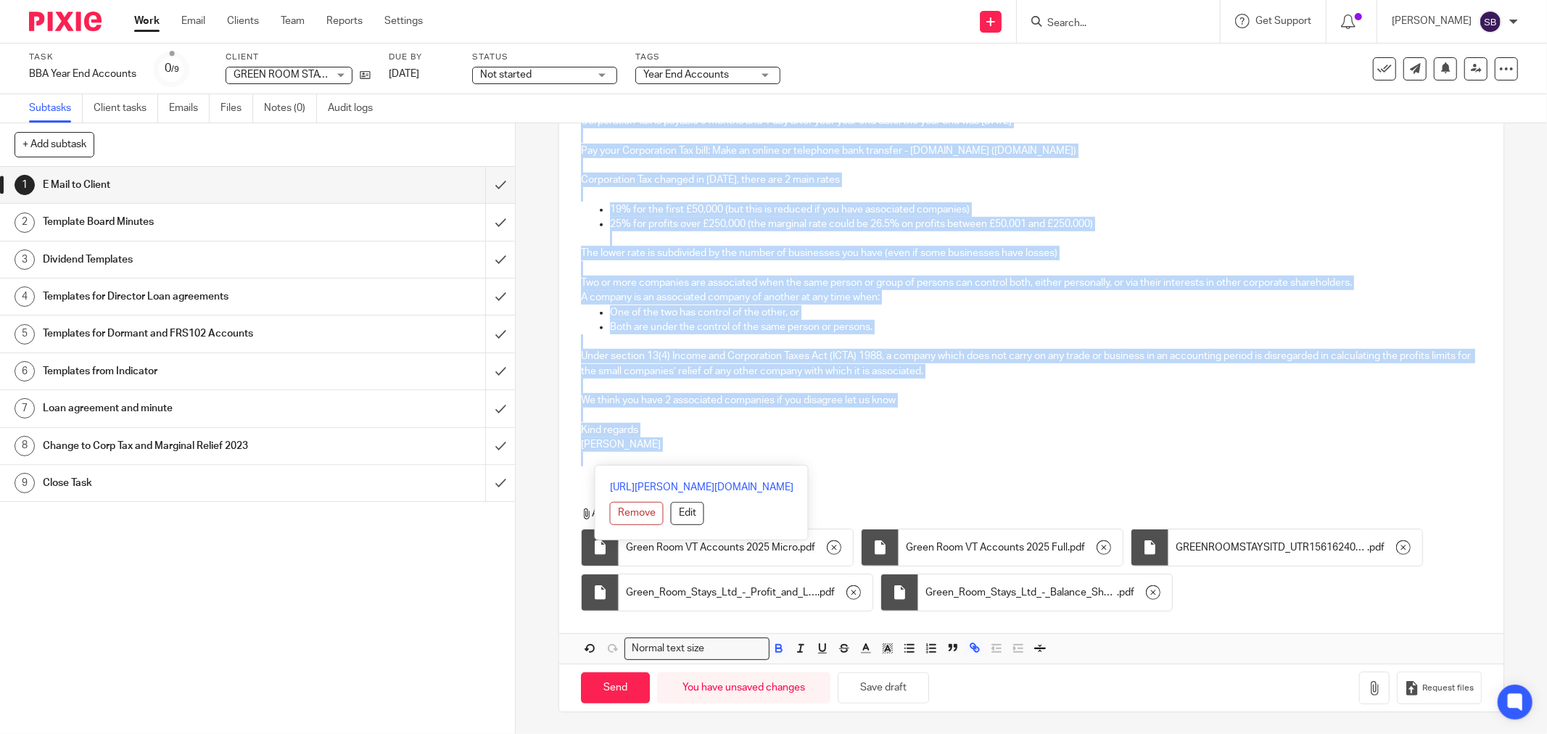
drag, startPoint x: 575, startPoint y: 301, endPoint x: 738, endPoint y: 487, distance: 247.2
click at [736, 491] on div "Hi Annie GREEN ROOM STAYS LTD Company Number 13226076 Year End 28 Feb 2025 Fili…" at bounding box center [1031, 168] width 944 height 991
copy div "Hi Annie GREEN ROOM STAYS LTD Company Number 13226076 Year End 28 Feb 2025 Fili…"
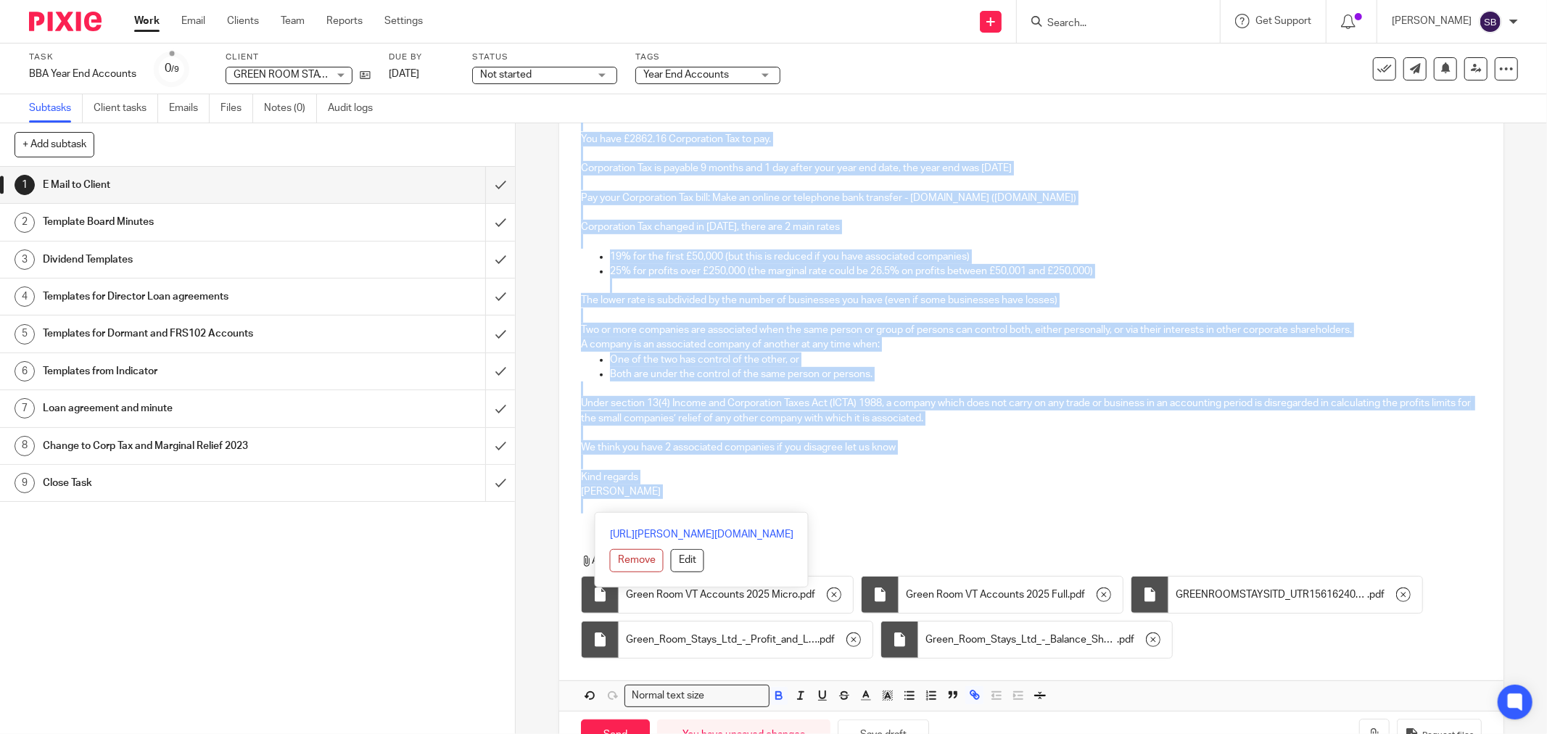
scroll to position [665, 0]
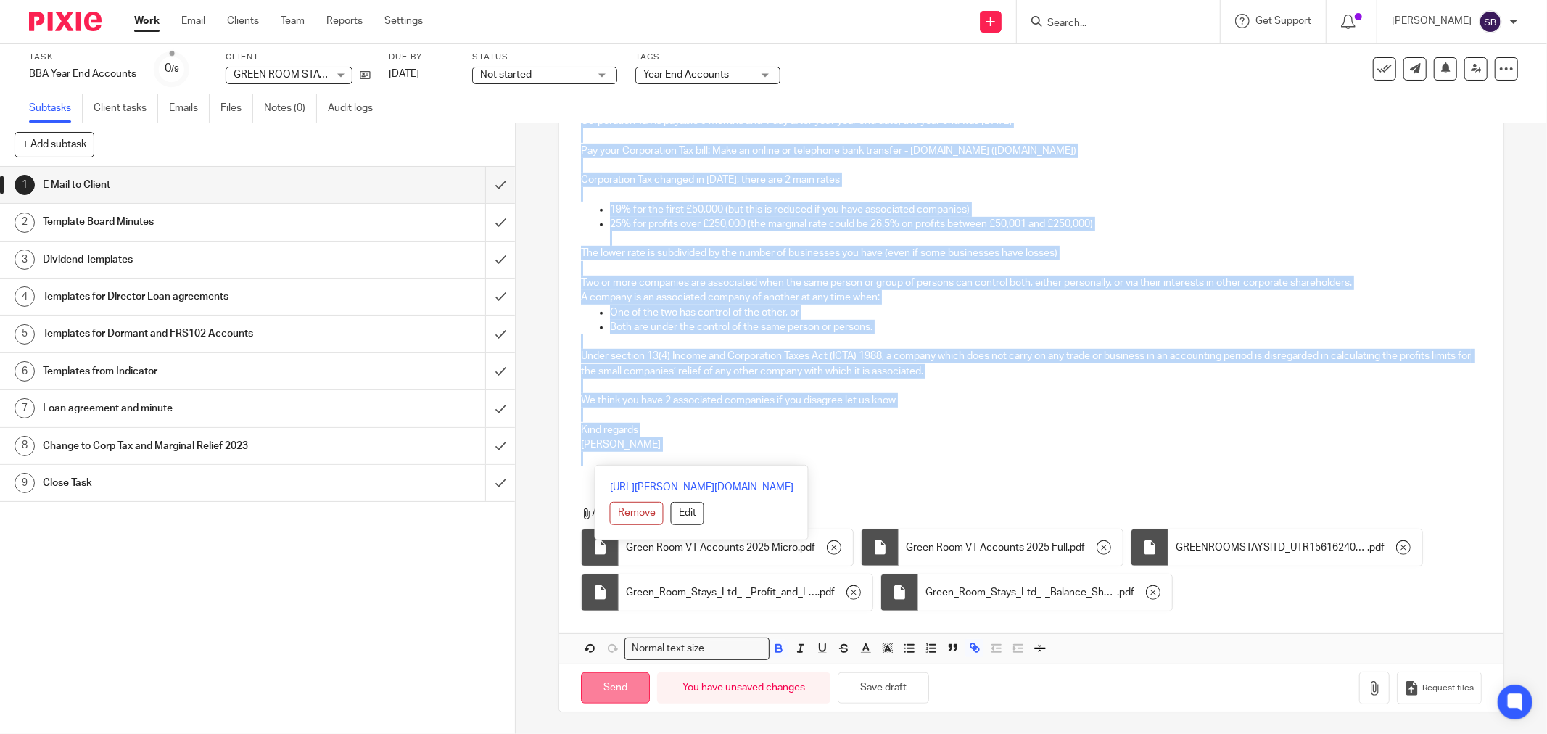
click at [589, 693] on input "Send" at bounding box center [615, 687] width 69 height 31
type input "Sent"
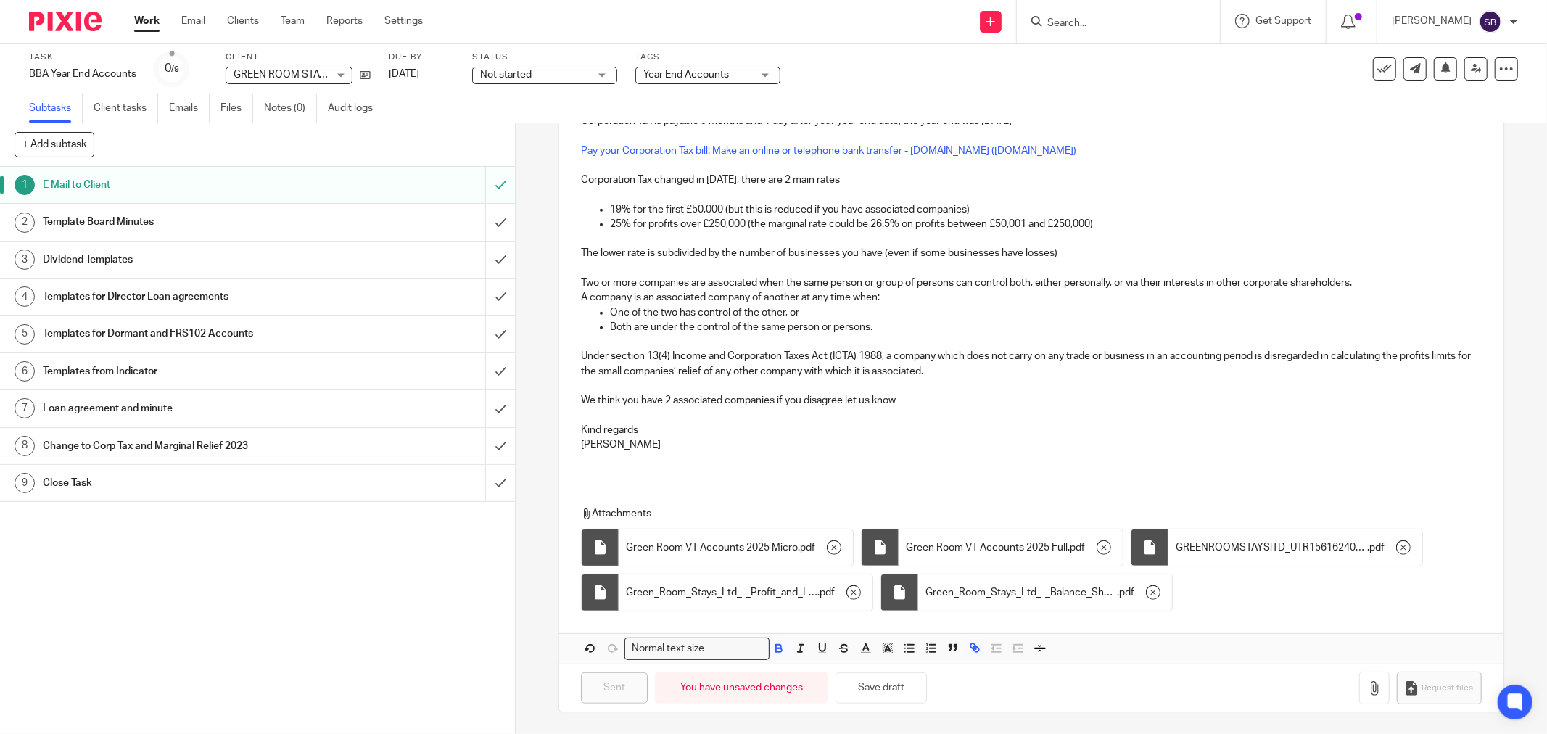
click at [1104, 18] on input "Search" at bounding box center [1111, 23] width 131 height 13
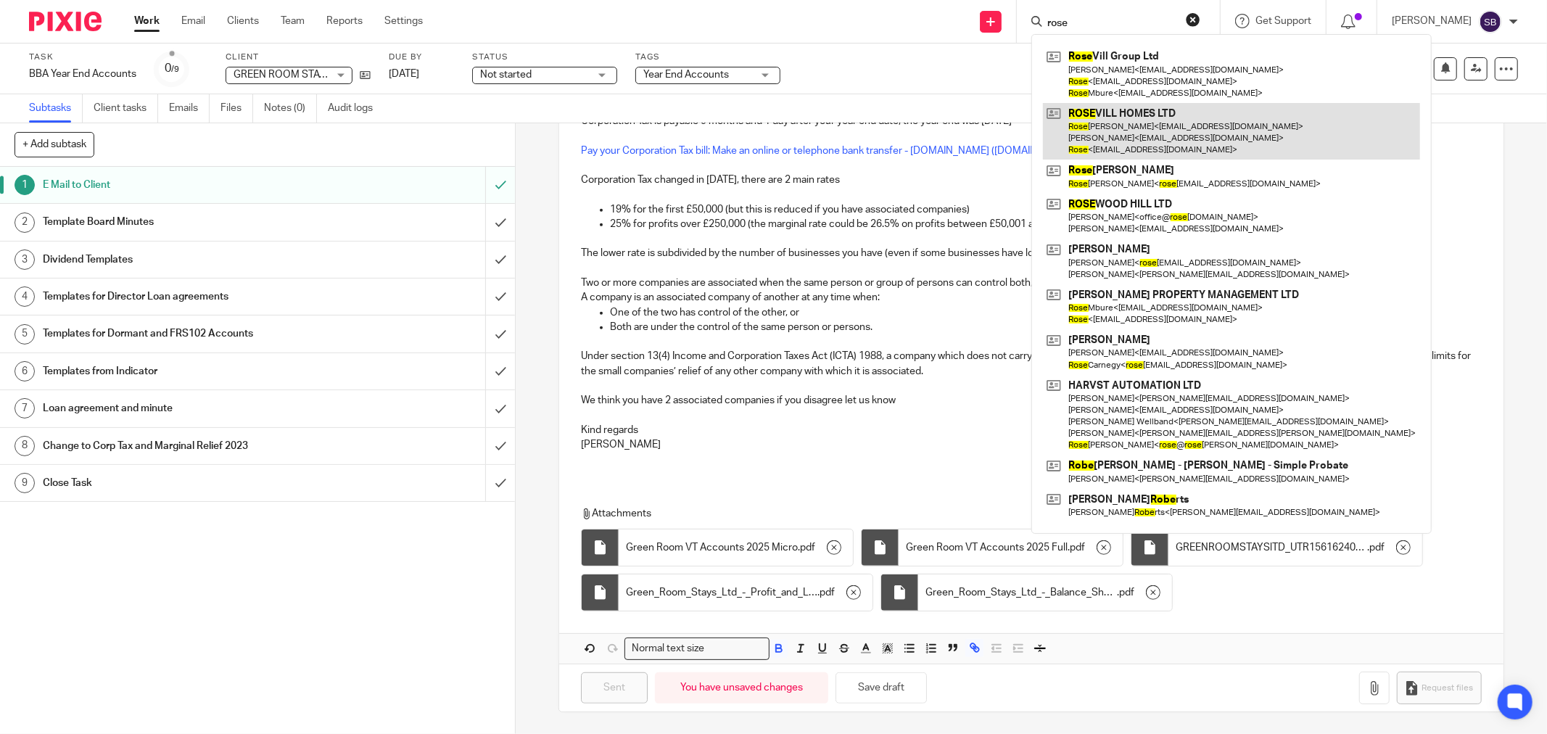
type input "rose"
click at [1169, 133] on link at bounding box center [1231, 131] width 377 height 57
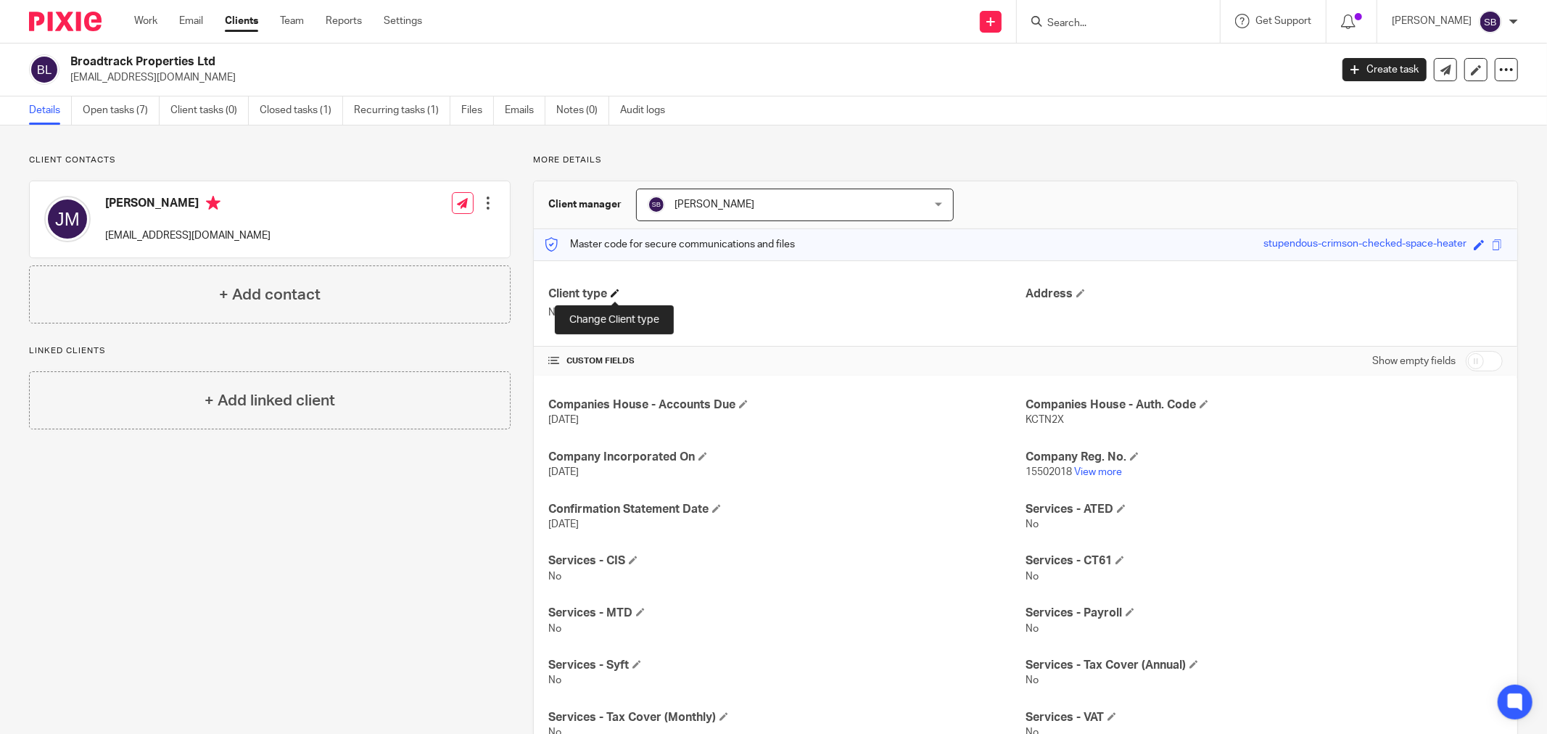
click at [615, 292] on span at bounding box center [615, 293] width 9 height 9
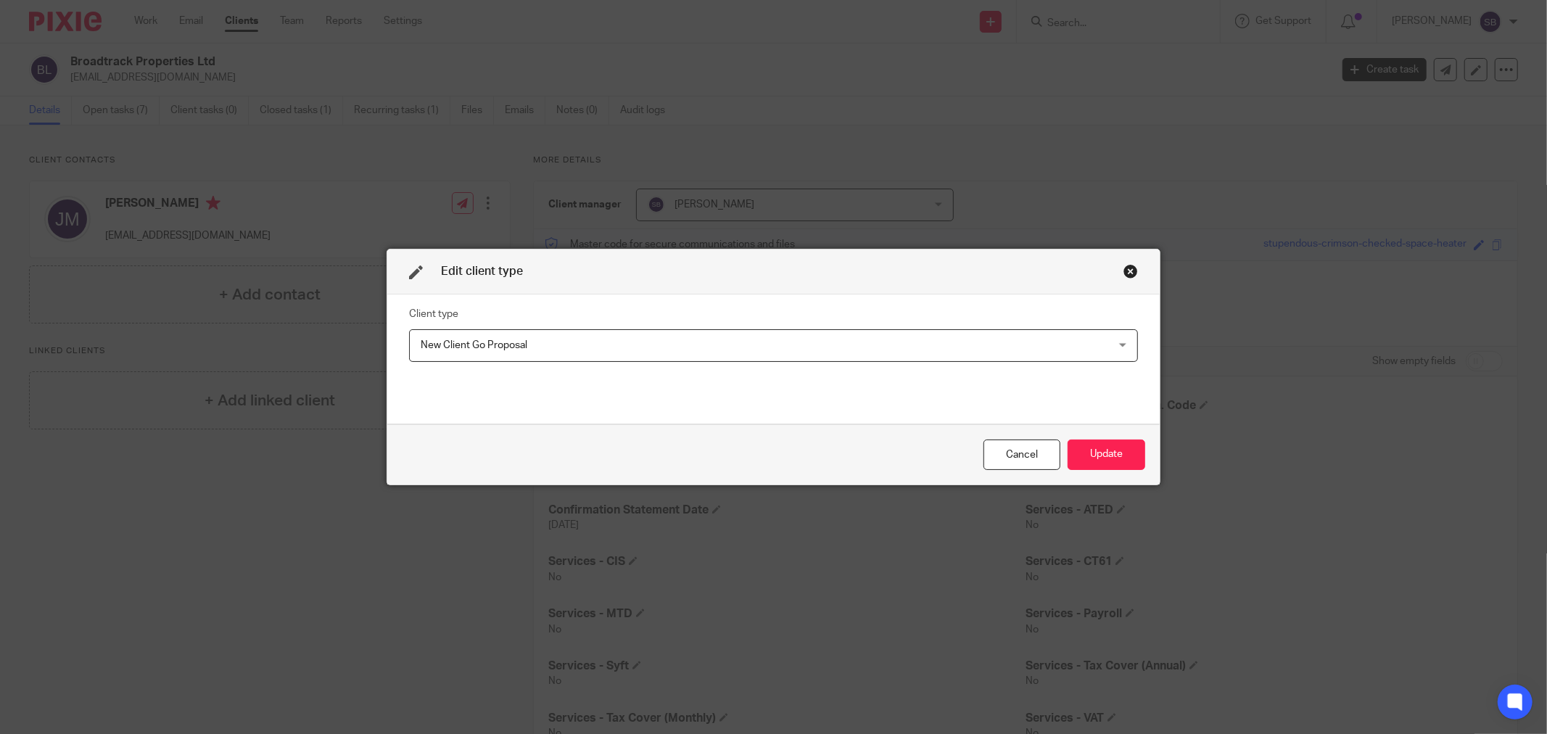
click at [817, 339] on span "New Client Go Proposal" at bounding box center [707, 345] width 573 height 30
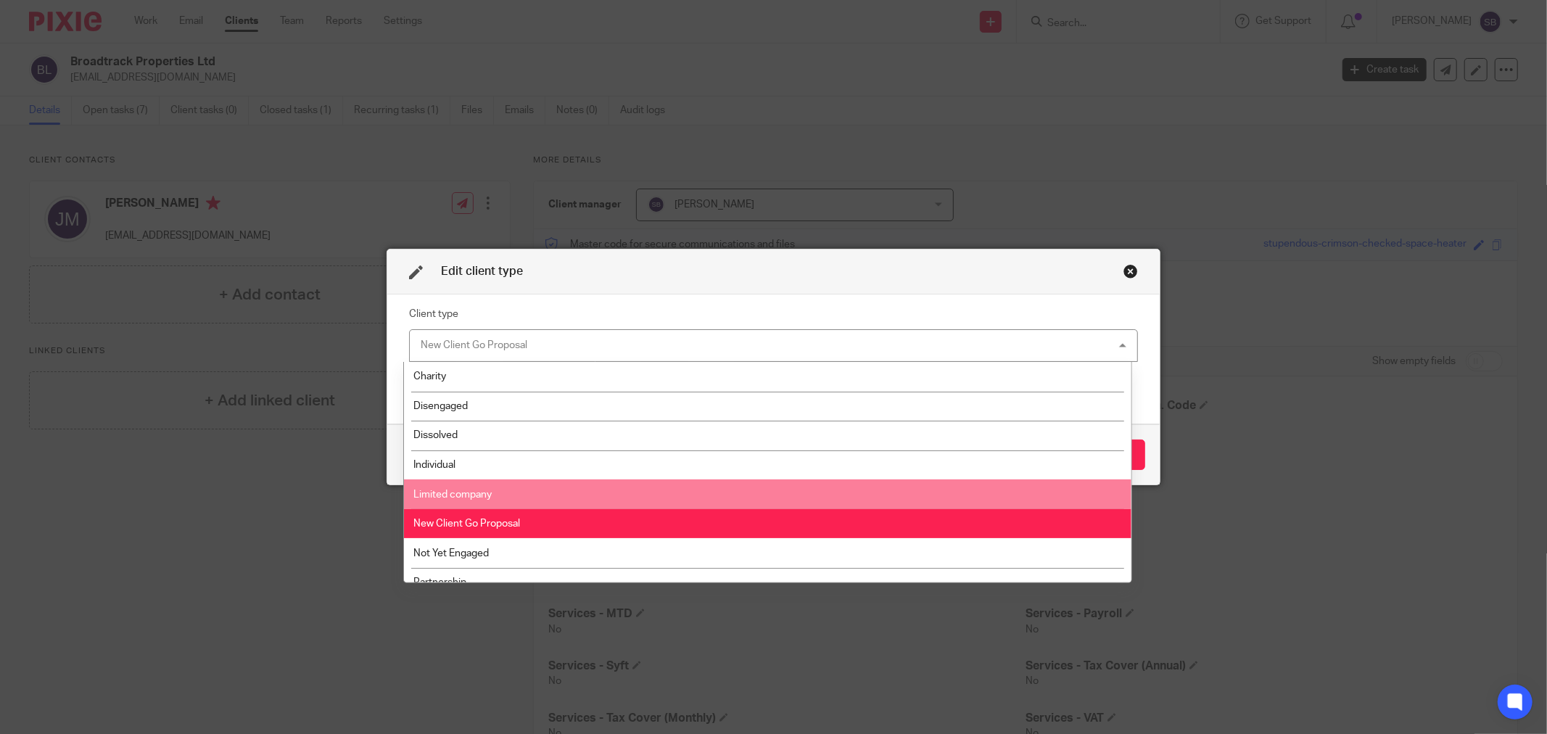
click at [671, 495] on li "Limited company" at bounding box center [767, 494] width 727 height 30
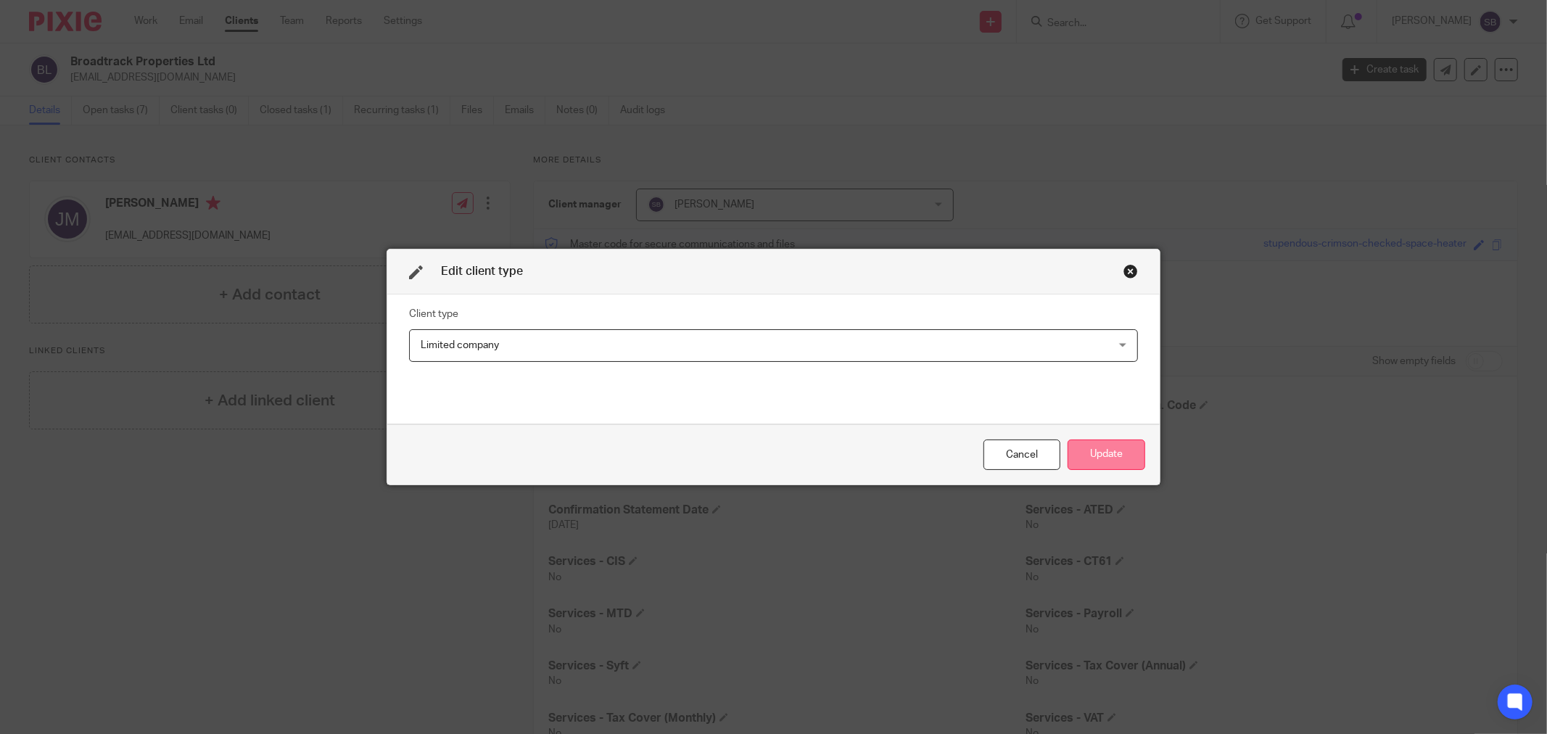
click at [1089, 460] on button "Update" at bounding box center [1107, 455] width 78 height 31
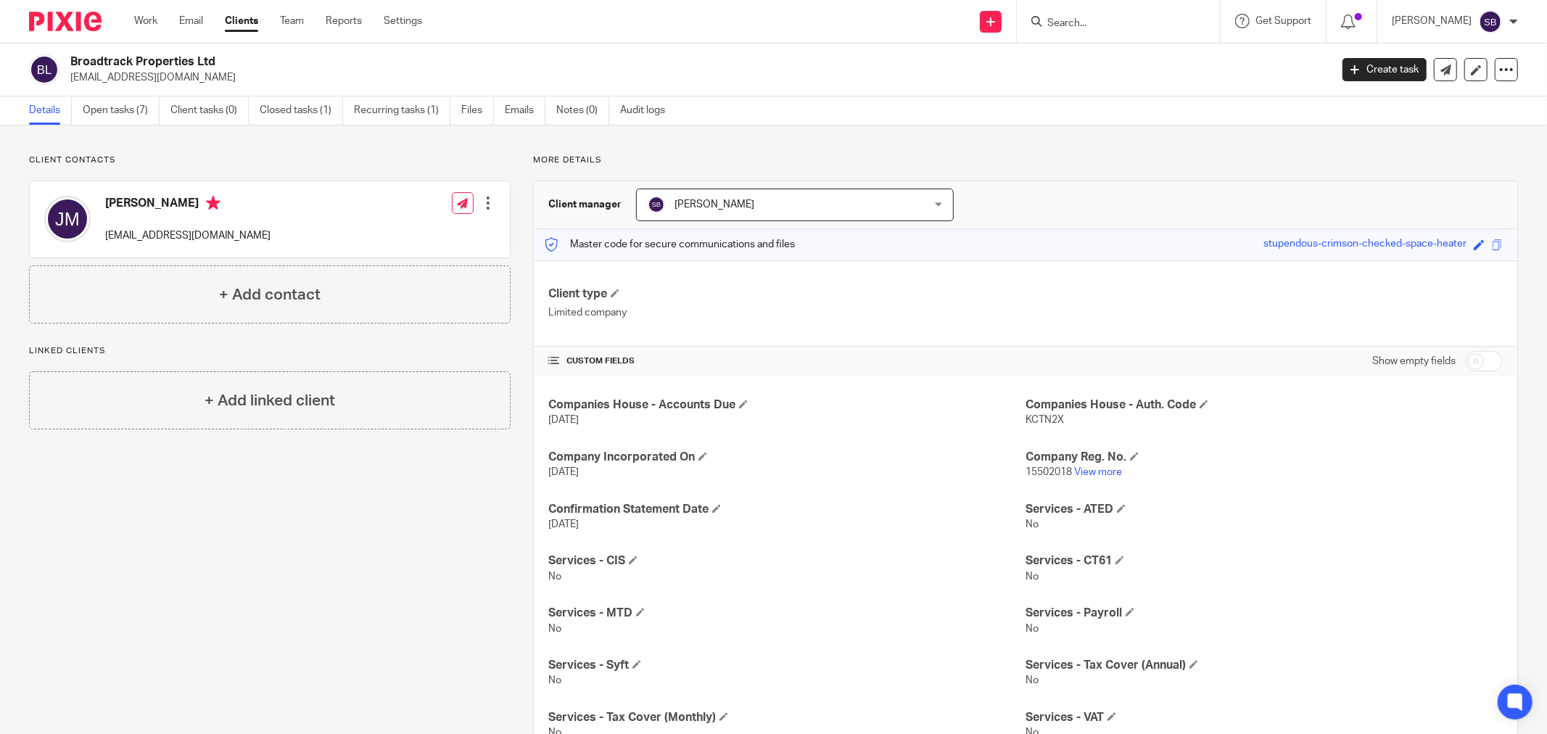
click at [1107, 24] on input "Search" at bounding box center [1111, 23] width 131 height 13
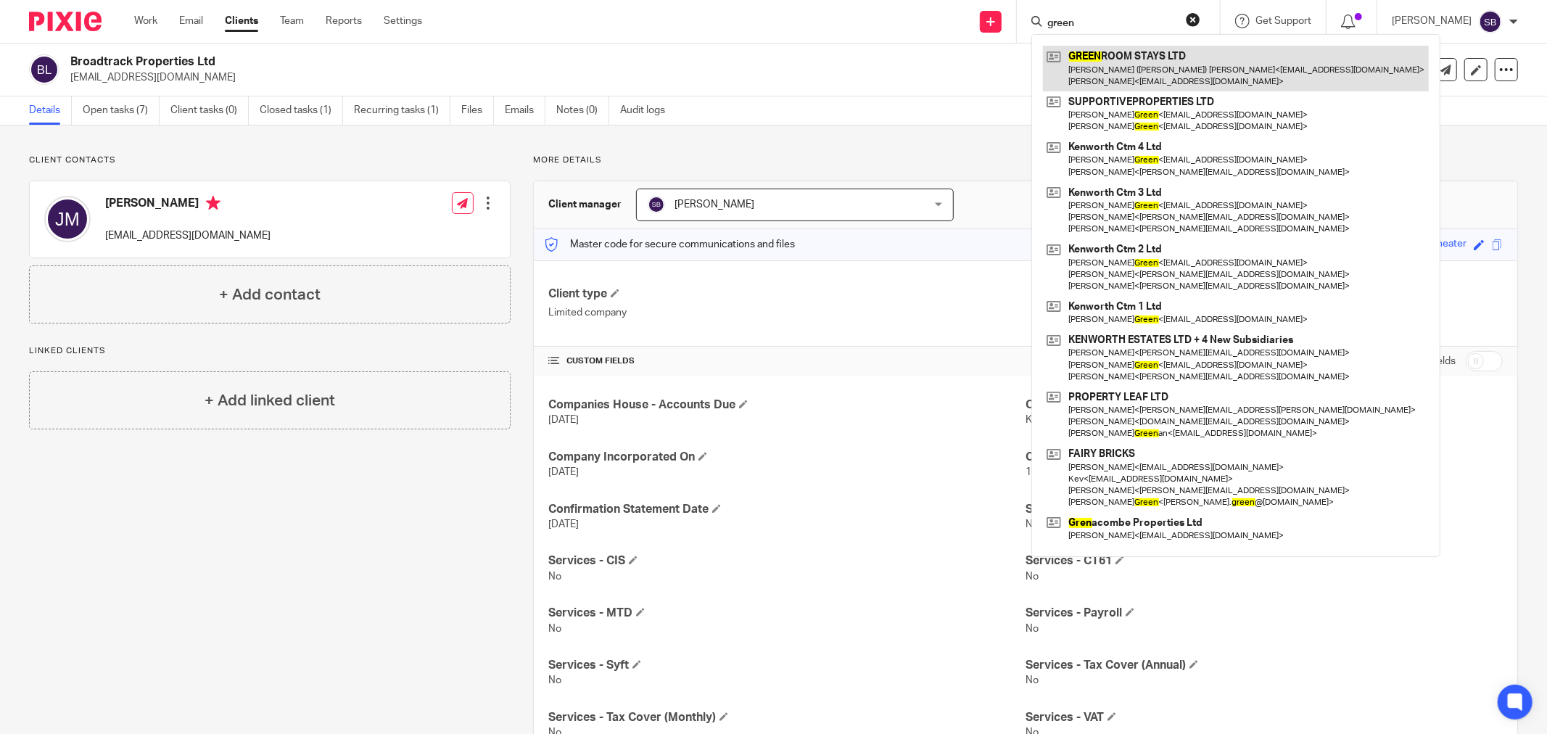
type input "green"
click at [1108, 75] on link at bounding box center [1236, 68] width 386 height 45
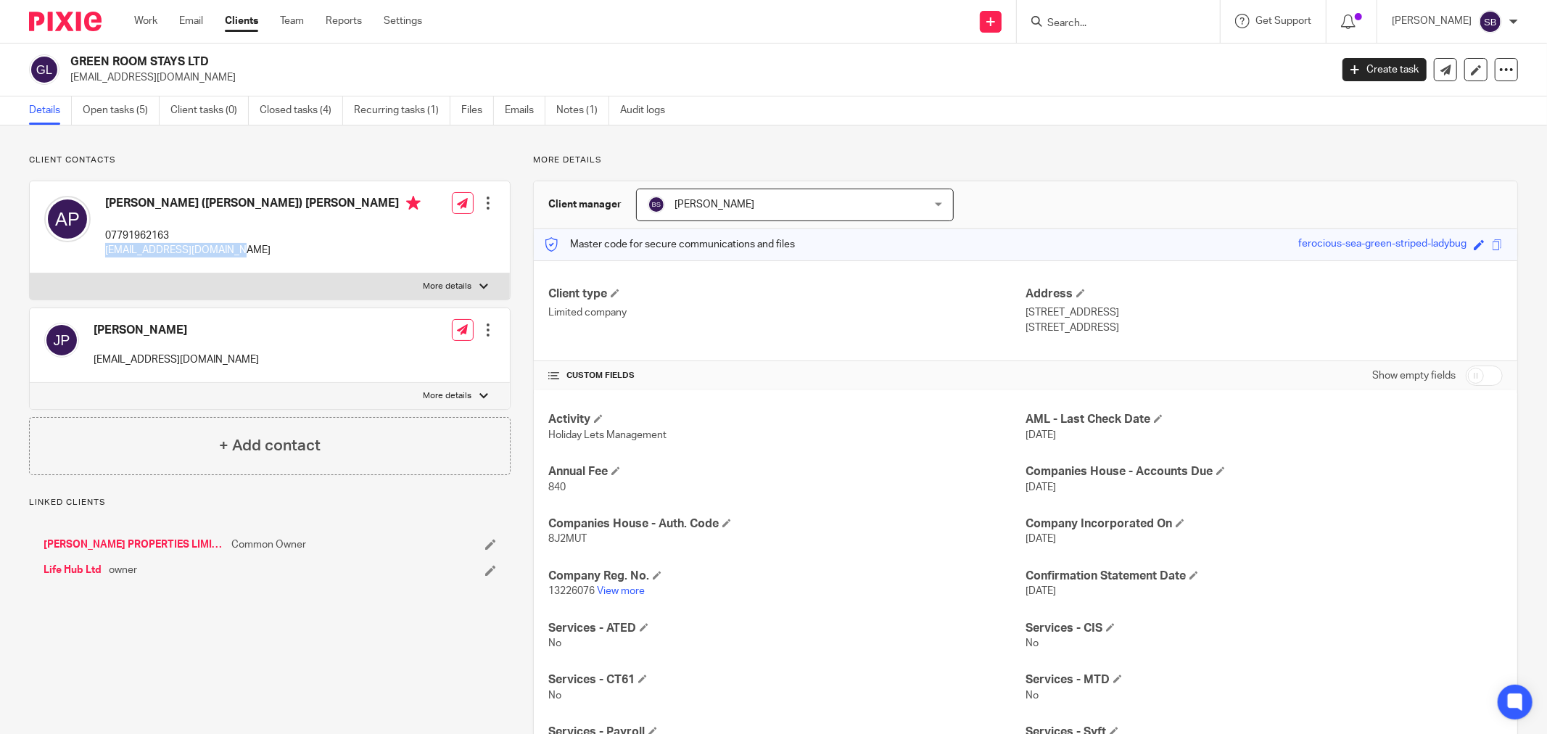
drag, startPoint x: 102, startPoint y: 251, endPoint x: 305, endPoint y: 245, distance: 202.4
click at [305, 245] on div "[PERSON_NAME] ([PERSON_NAME]) [PERSON_NAME] 07791962163 [EMAIL_ADDRESS][DOMAIN_…" at bounding box center [270, 227] width 480 height 92
copy p "[EMAIL_ADDRESS][DOMAIN_NAME]"
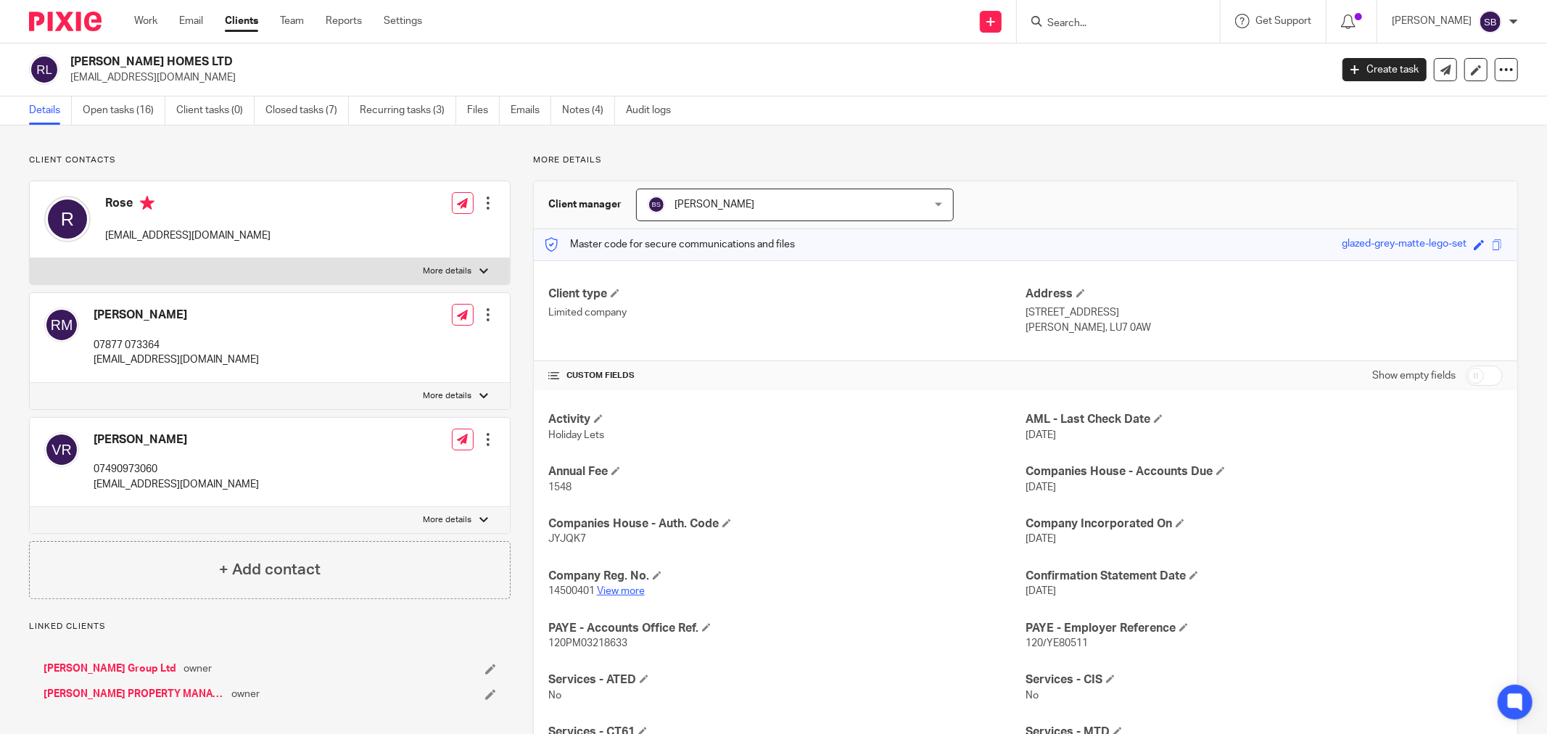
click at [628, 595] on link "View more" at bounding box center [621, 591] width 48 height 10
